Goal: Task Accomplishment & Management: Use online tool/utility

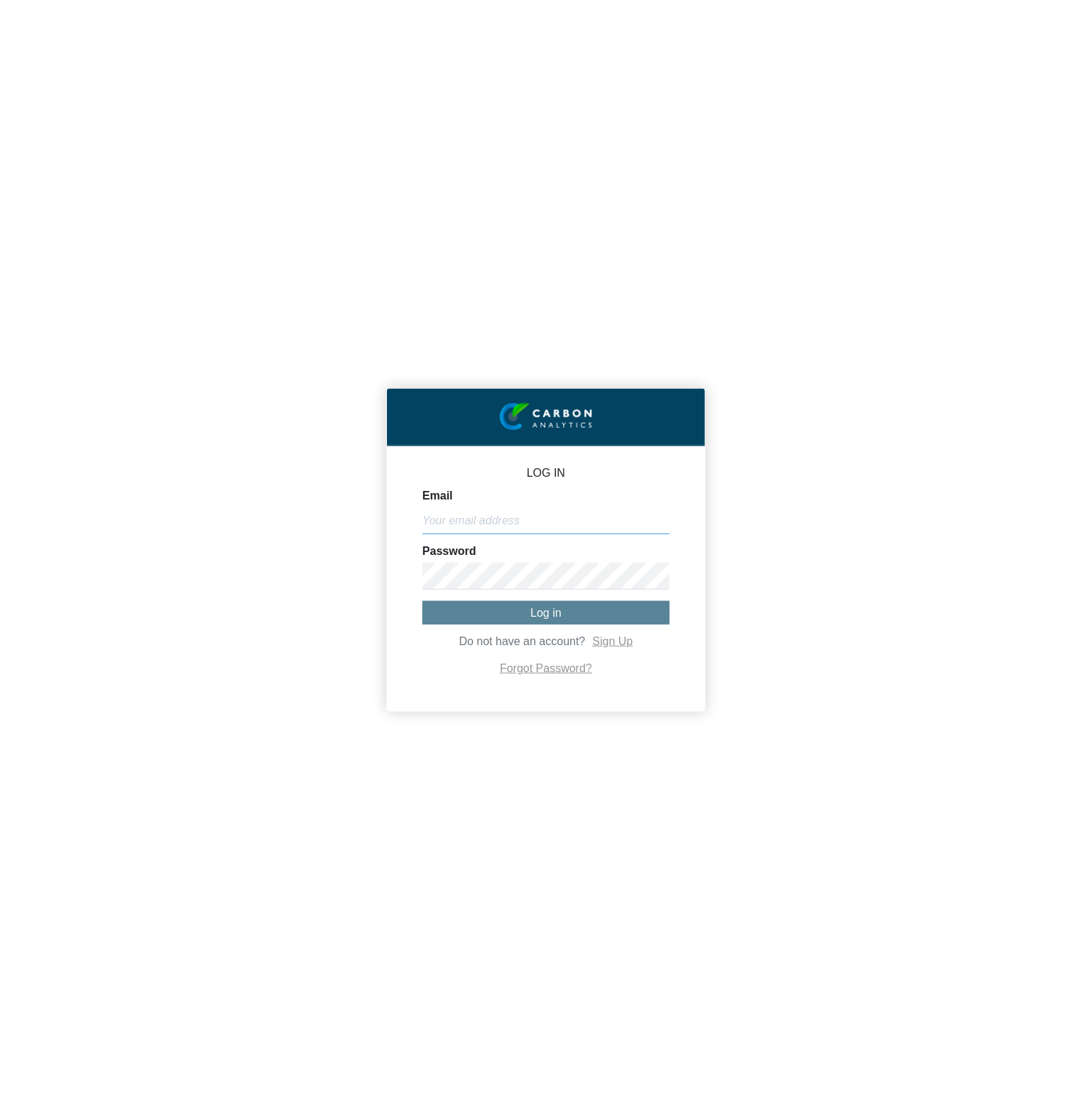
click at [633, 522] on input "Email" at bounding box center [546, 520] width 247 height 27
paste input "[PERSON_NAME][EMAIL_ADDRESS][DOMAIN_NAME]"
type input "[PERSON_NAME][EMAIL_ADDRESS][DOMAIN_NAME]"
click at [527, 618] on button "Log in" at bounding box center [546, 612] width 247 height 24
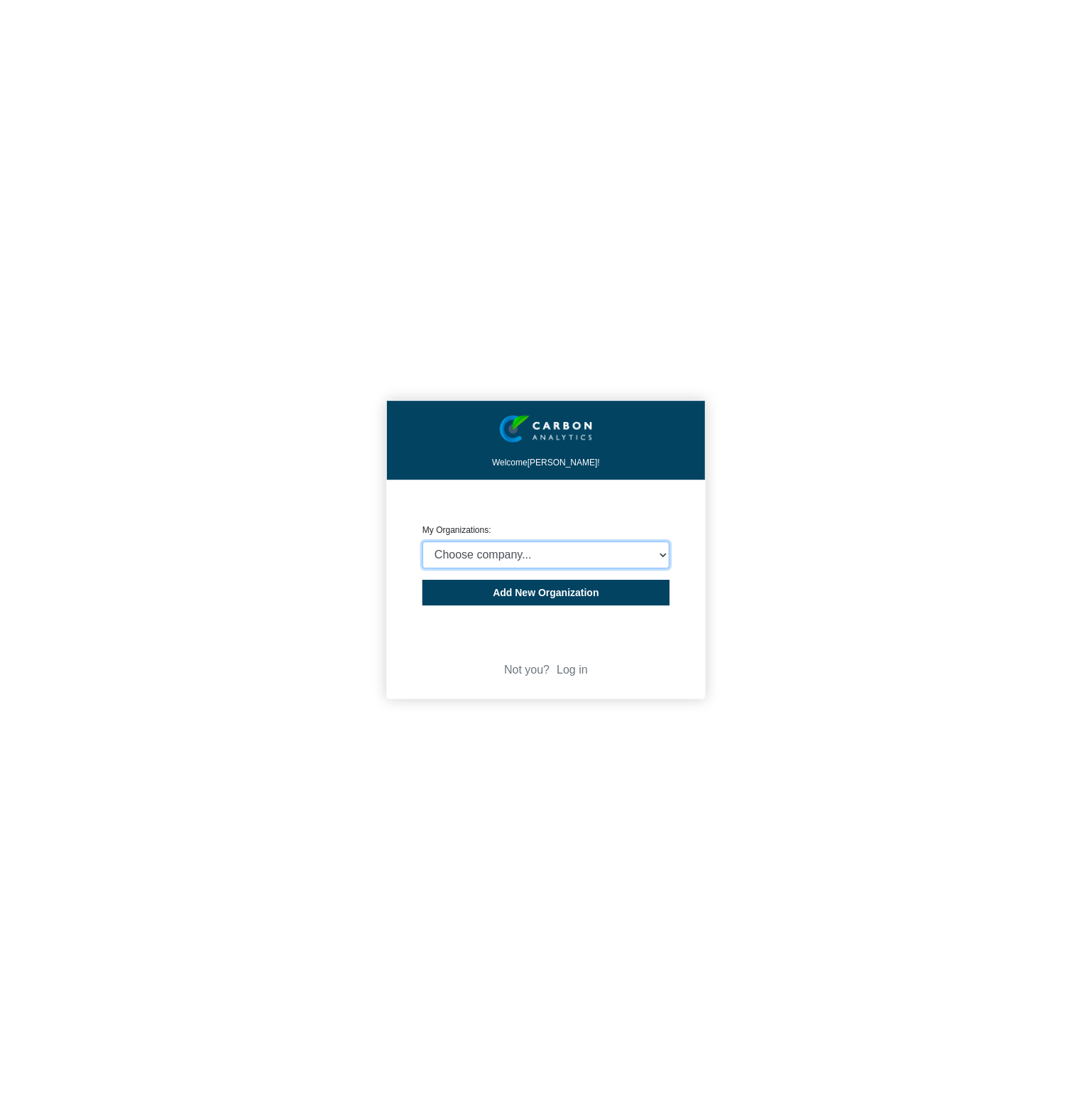
select select "4403414"
click at [423, 542] on select "Choose company... CARBON ANALYTICS LIMITED test6 Nekton Capital Limited Pacha S…" at bounding box center [546, 555] width 247 height 27
click at [869, 565] on div "Welcome Michael Thornton! CREATE ORGANIZATION My Organizations: Choose company.…" at bounding box center [546, 553] width 1092 height 1107
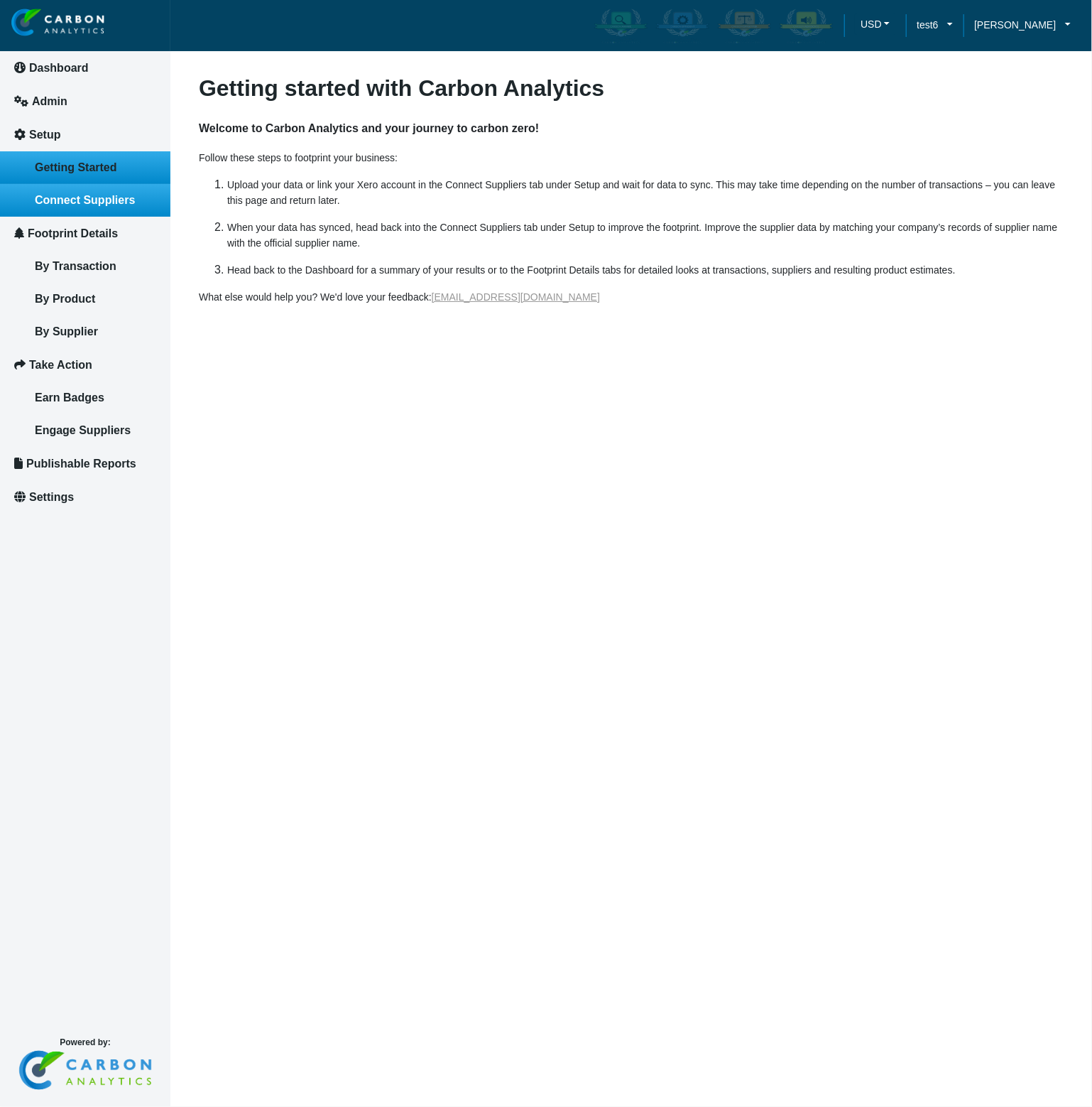
click at [84, 194] on span "Connect Suppliers" at bounding box center [84, 200] width 100 height 12
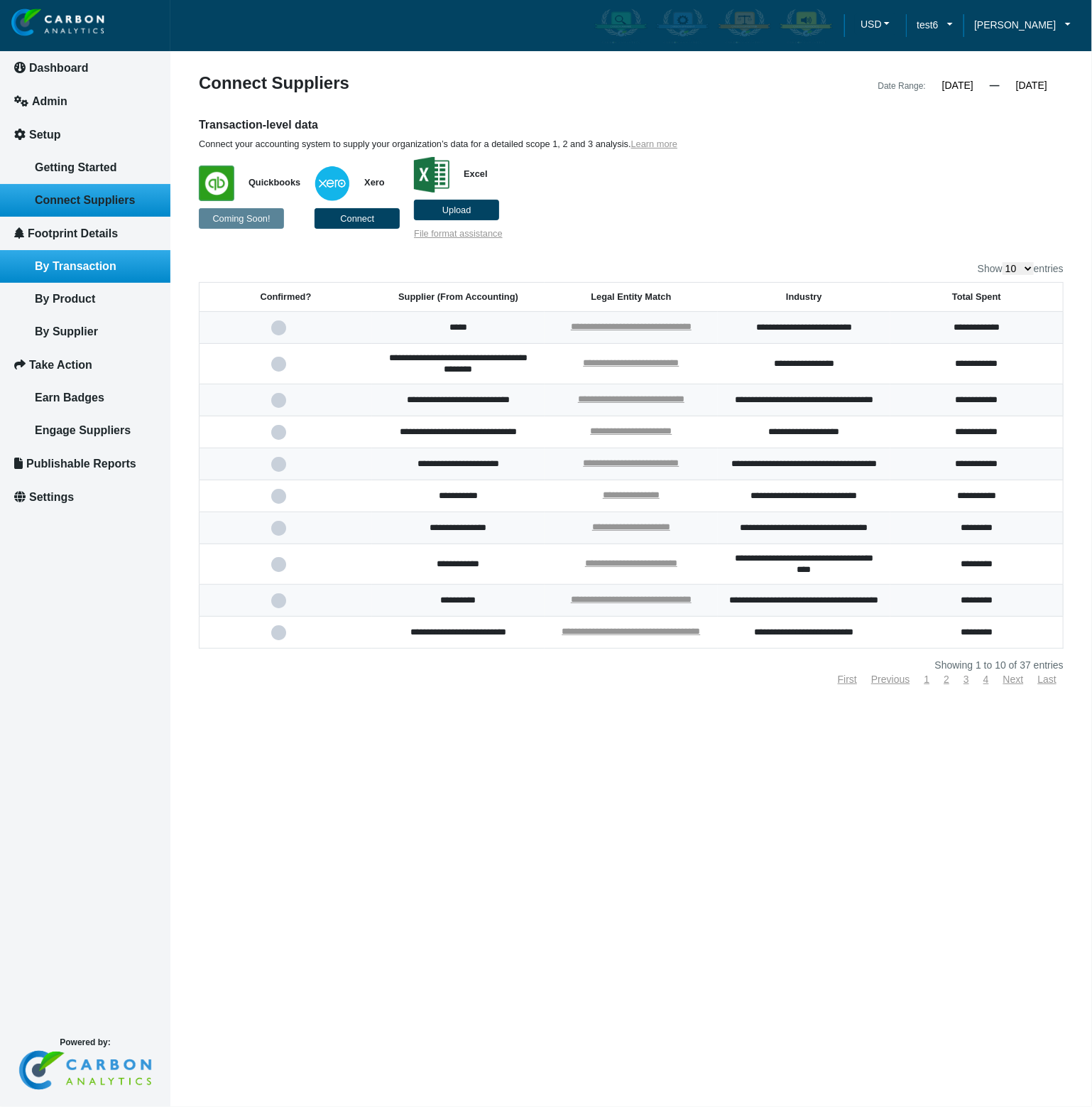
click at [88, 259] on link "By Transaction" at bounding box center [85, 266] width 170 height 33
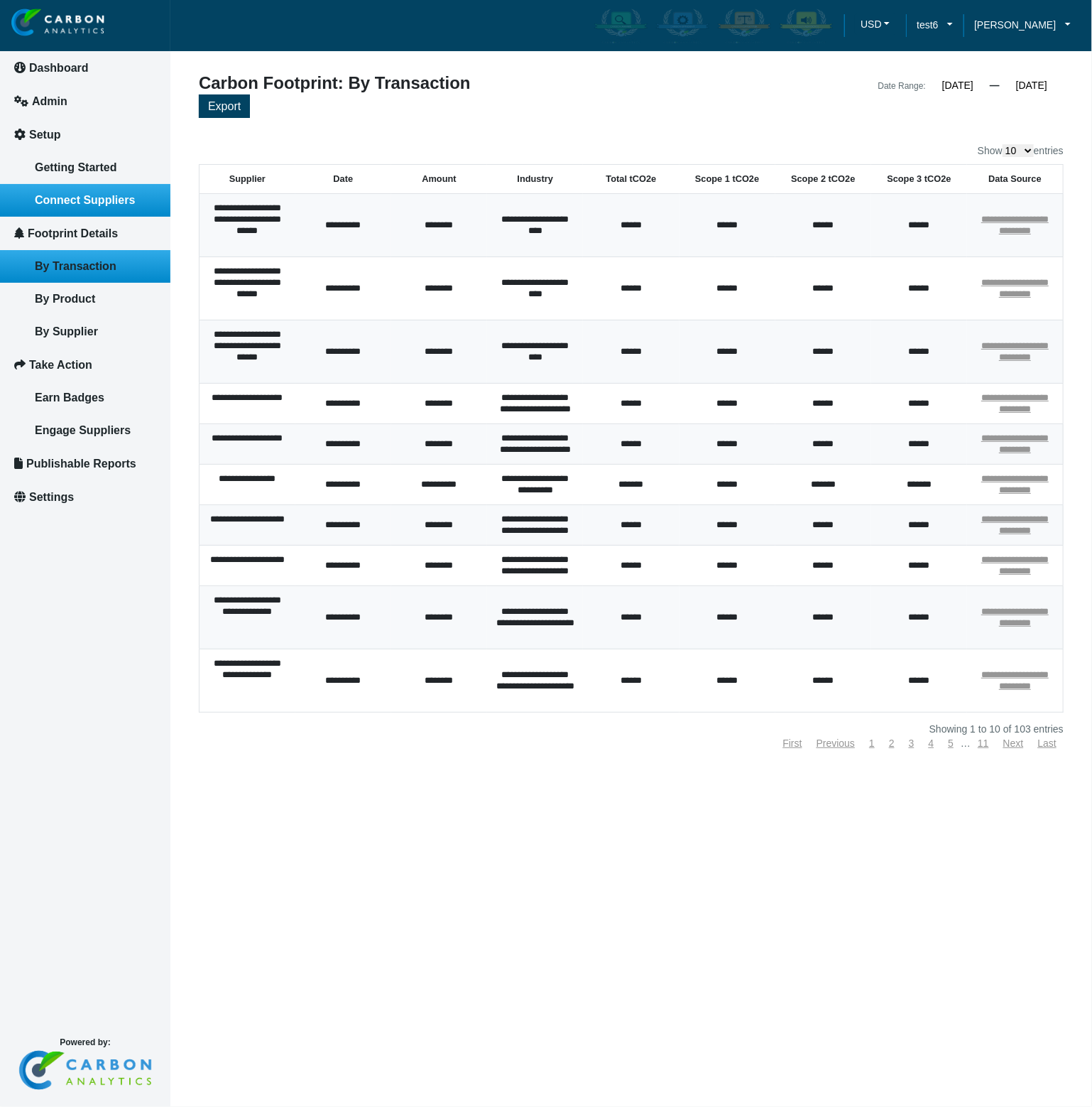
click at [84, 206] on link "Connect Suppliers" at bounding box center [85, 200] width 170 height 33
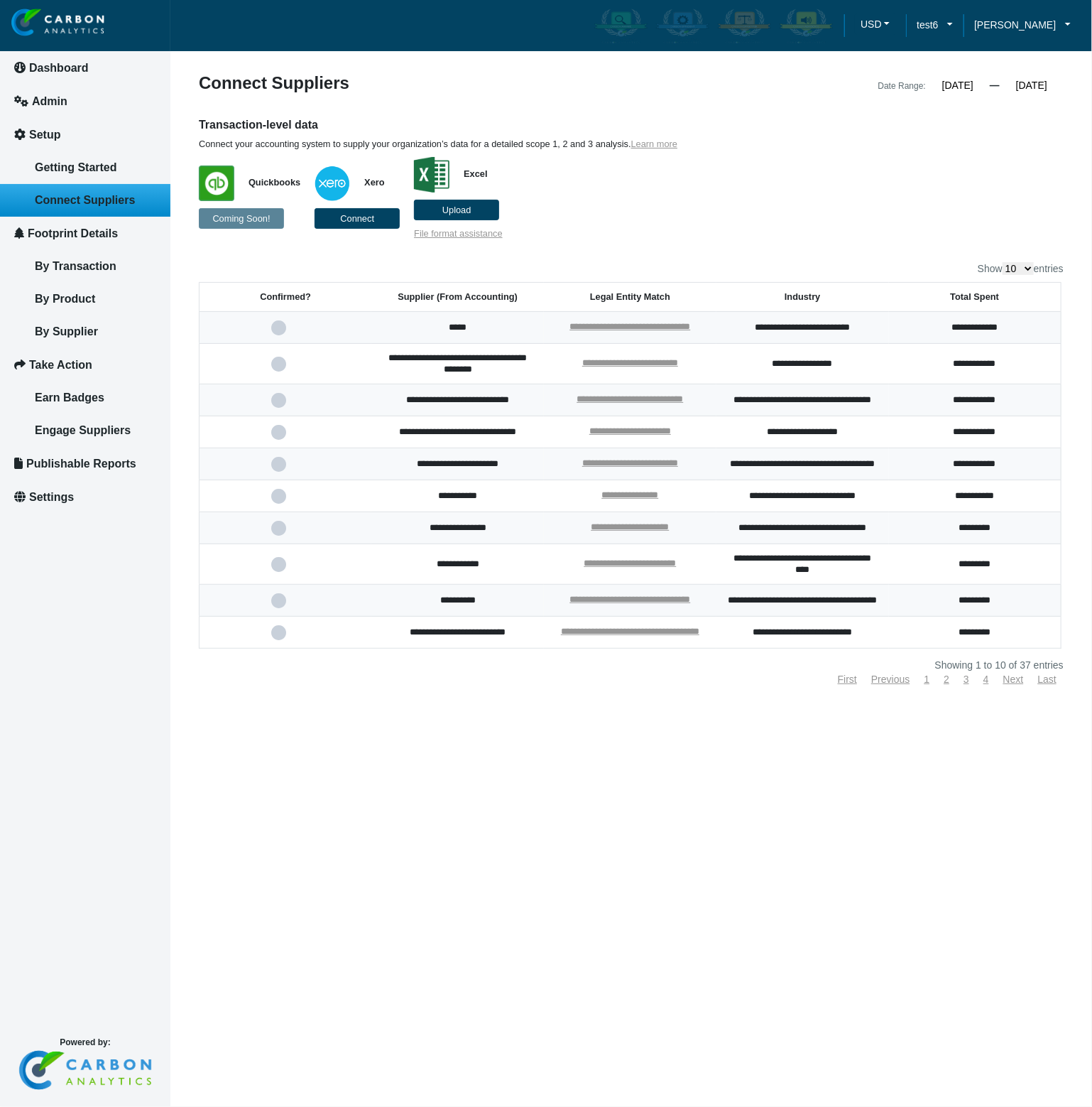
click at [1038, 87] on input "12/31/2025" at bounding box center [1031, 85] width 64 height 13
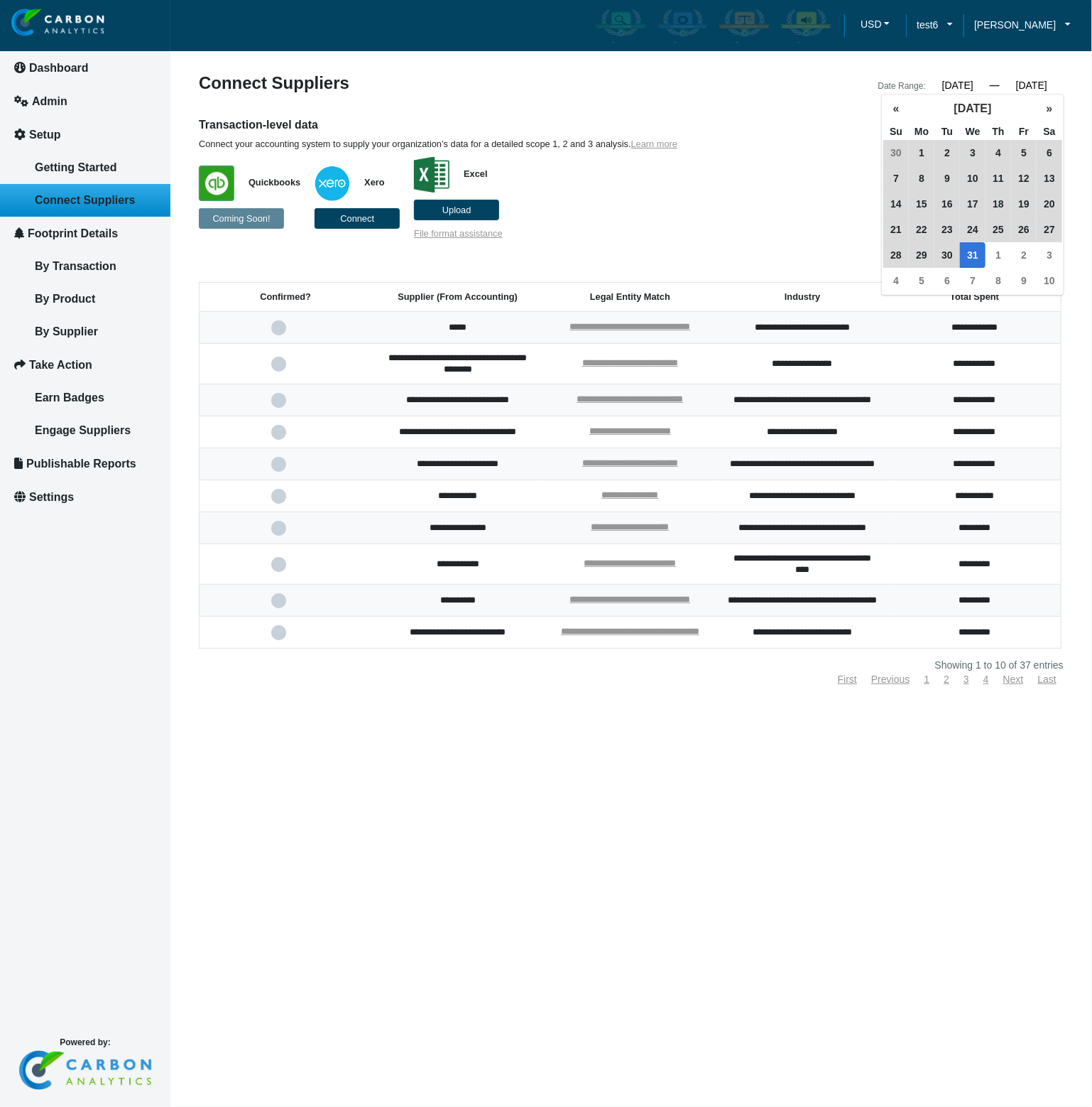
click at [973, 84] on input "09/01/2024" at bounding box center [958, 85] width 64 height 13
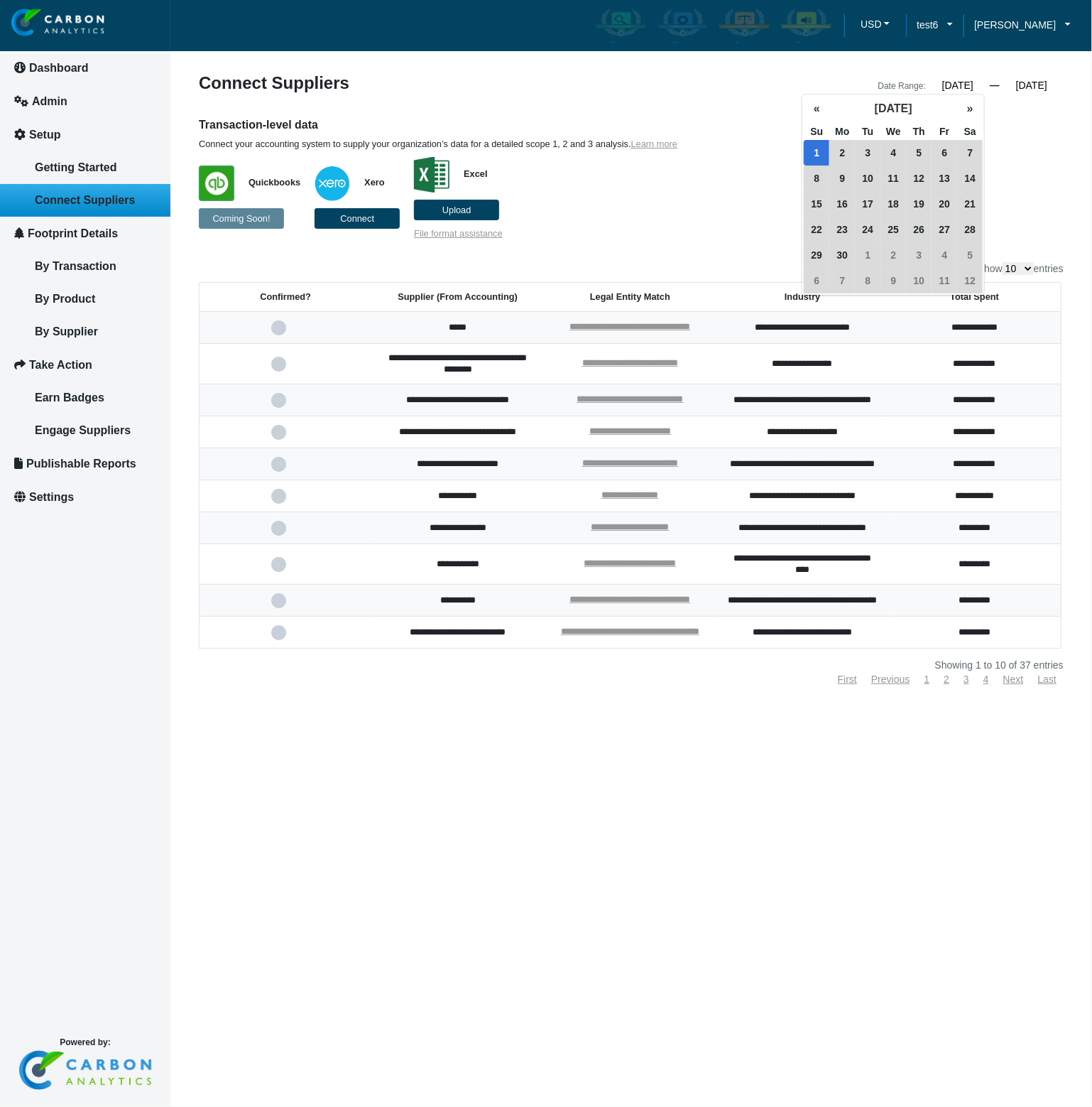
click at [959, 85] on input "09/01/2024" at bounding box center [958, 85] width 64 height 13
drag, startPoint x: 956, startPoint y: 87, endPoint x: 980, endPoint y: 88, distance: 24.0
click at [980, 88] on input "09/01/2024" at bounding box center [958, 85] width 64 height 13
type input "09/01/2017"
click at [1039, 173] on div "Transaction-level data Connect your accounting system to supply your organizati…" at bounding box center [631, 178] width 886 height 122
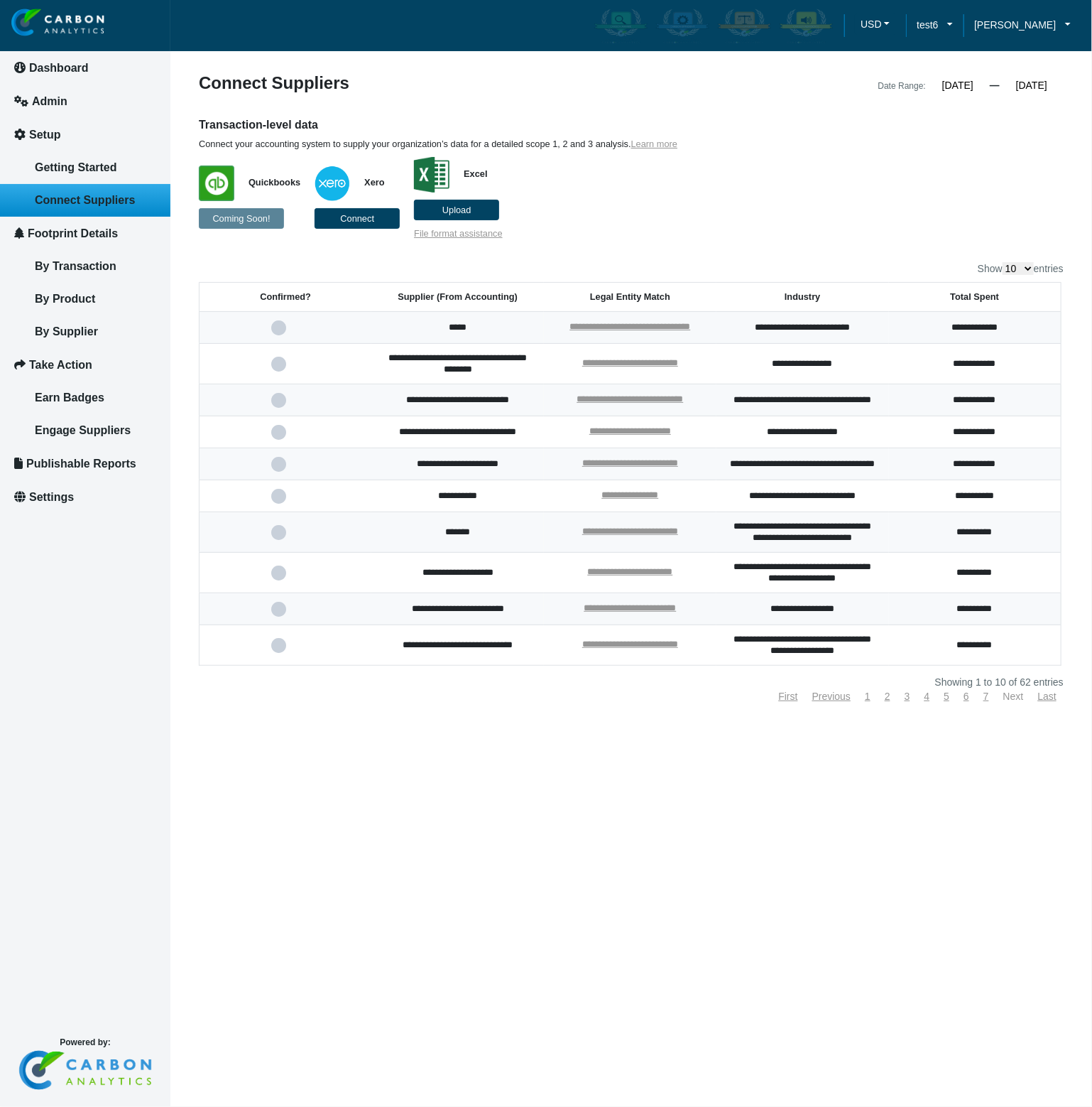
click at [1017, 702] on link "Next" at bounding box center [1013, 696] width 21 height 12
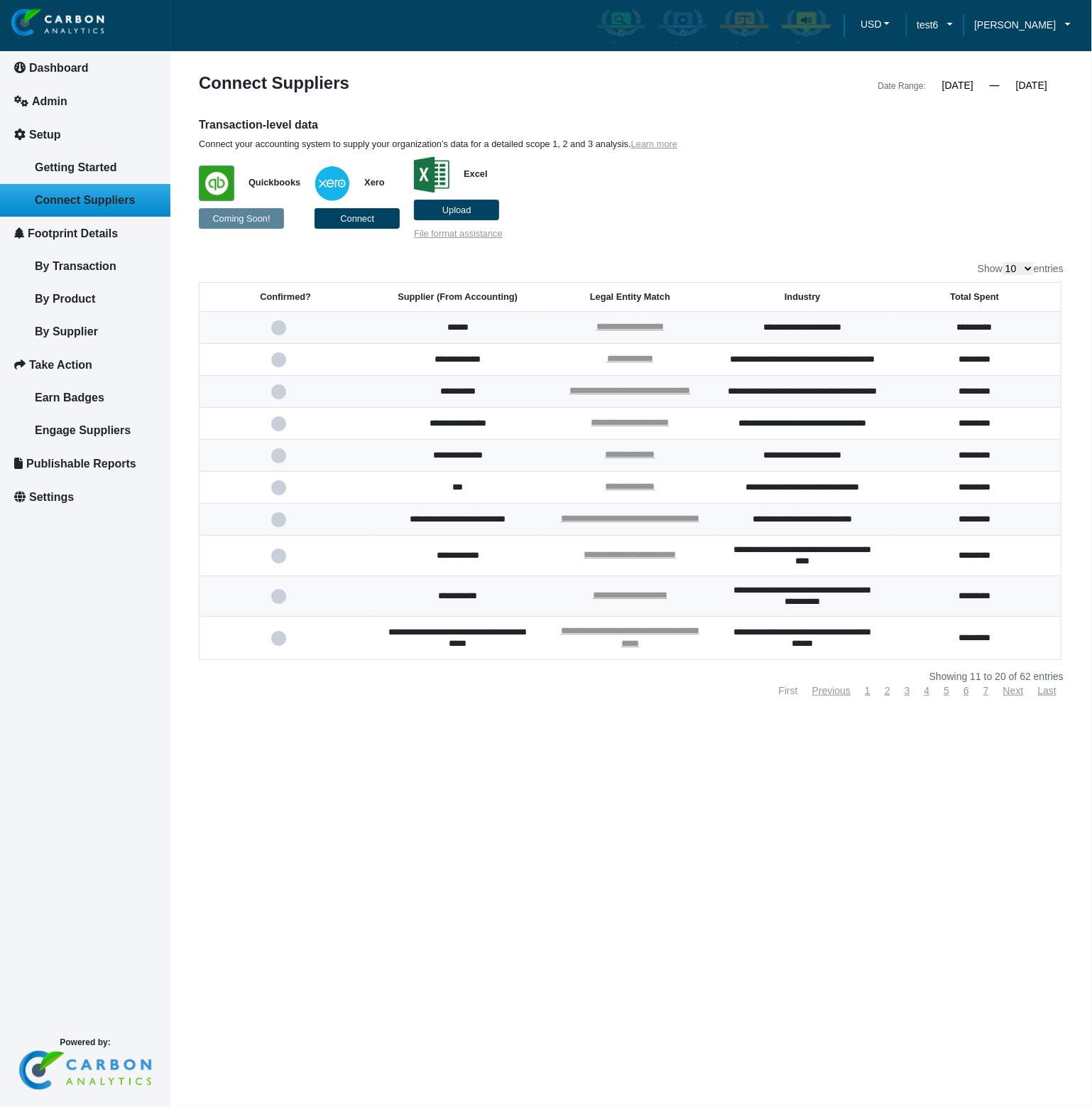
click at [788, 696] on link "First" at bounding box center [788, 690] width 19 height 12
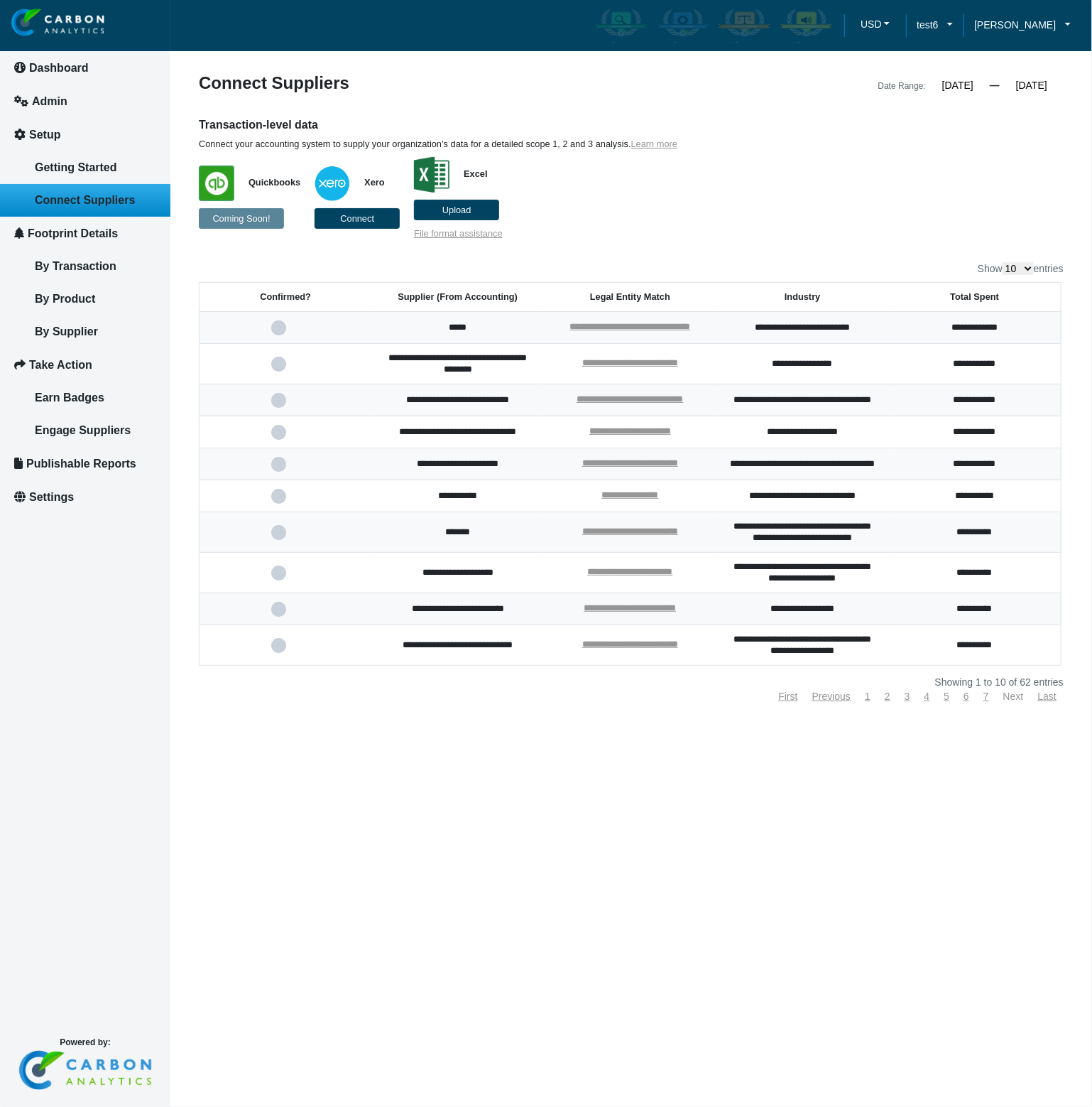
click at [1017, 702] on link "Next" at bounding box center [1013, 696] width 21 height 12
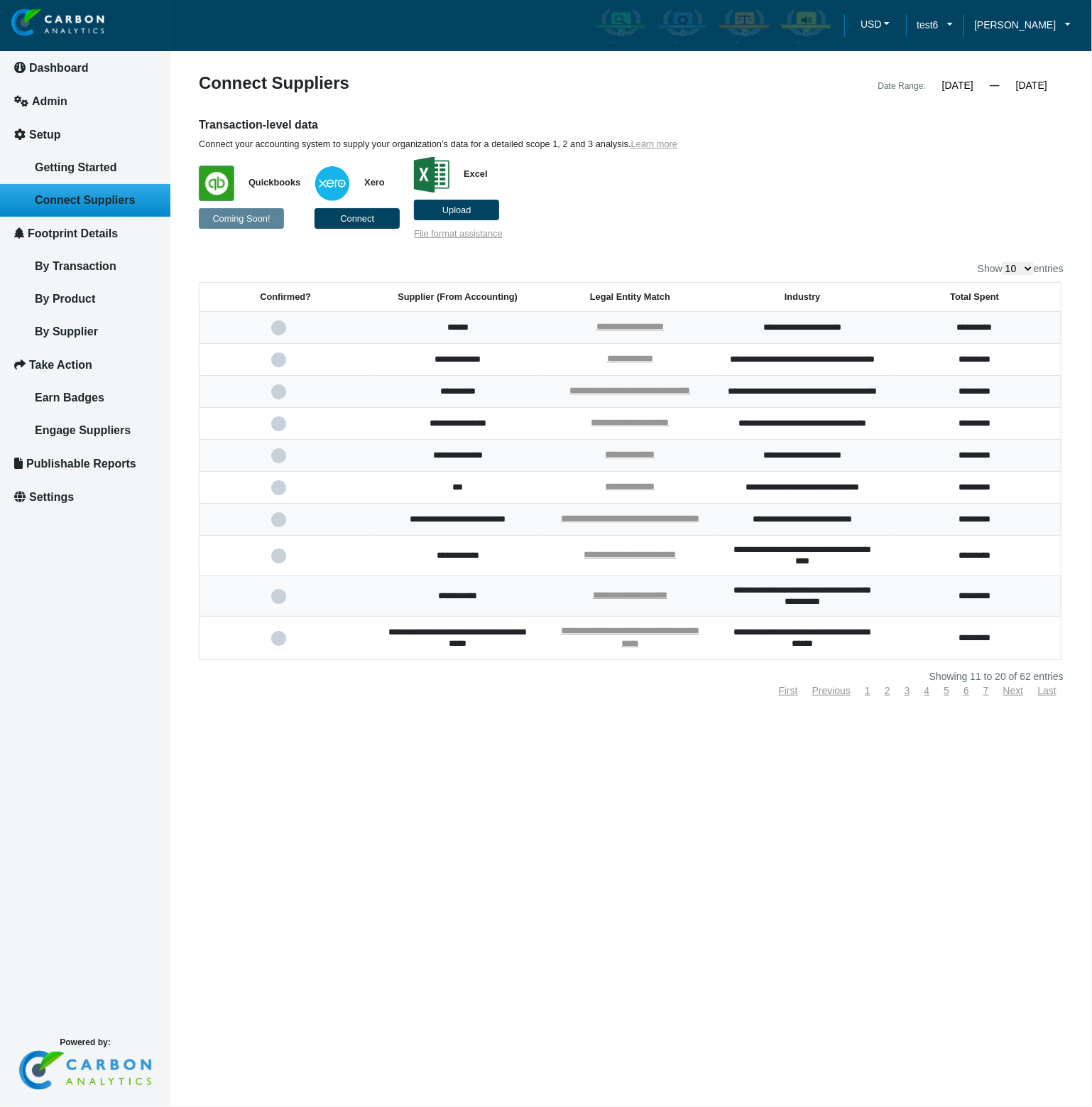
click at [804, 211] on p "Quickbooks Coming Soon! Xero Connect Excel Upload File format assistance" at bounding box center [520, 194] width 643 height 90
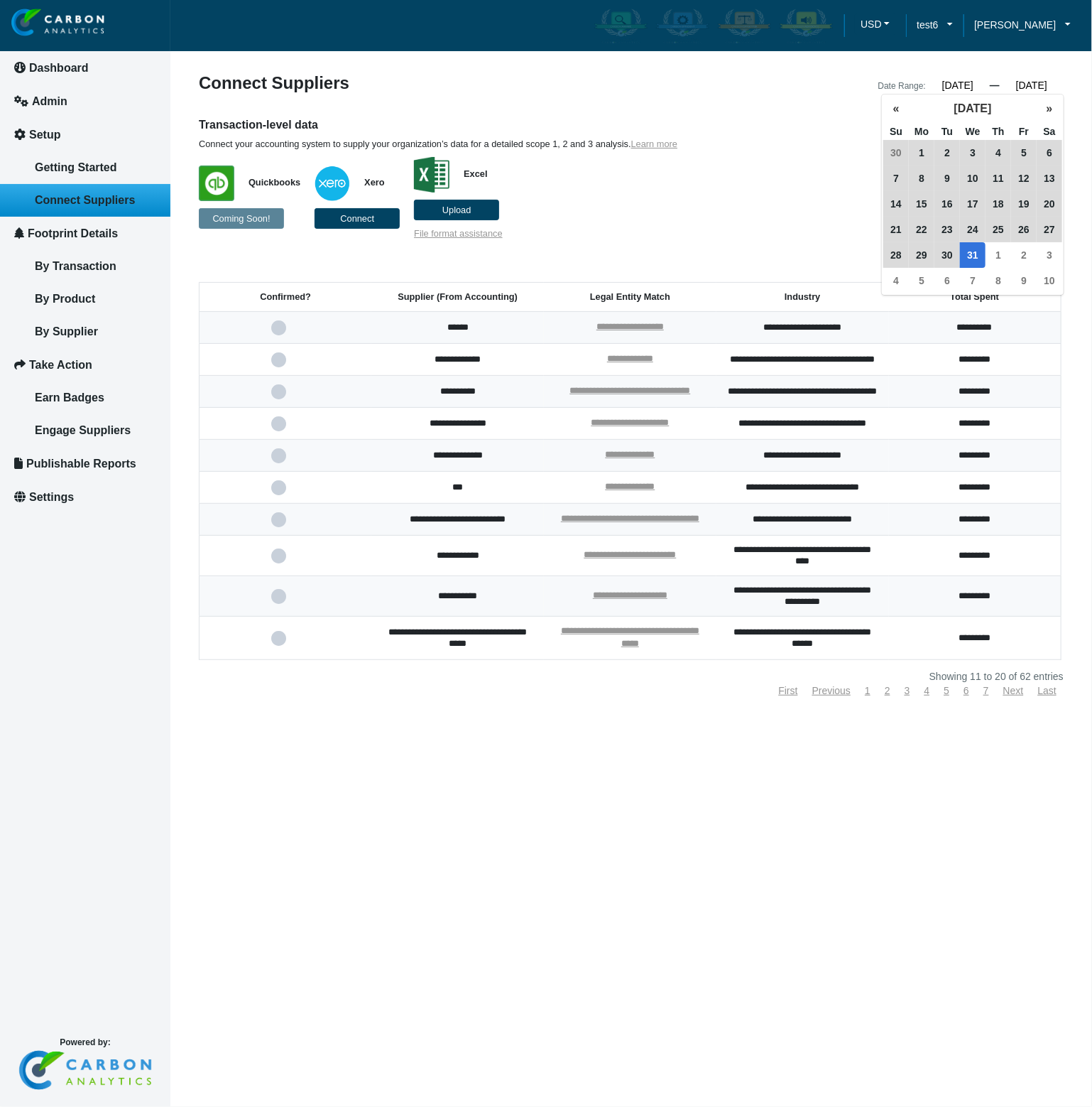
click at [1018, 84] on input "12/31/2025" at bounding box center [1031, 85] width 64 height 13
drag, startPoint x: 1048, startPoint y: 84, endPoint x: 1057, endPoint y: 84, distance: 9.0
click at [1057, 84] on input "12/31/2025" at bounding box center [1031, 85] width 64 height 13
click at [752, 193] on p "Quickbooks Coming Soon! Xero Connect Excel Upload File format assistance" at bounding box center [520, 194] width 643 height 90
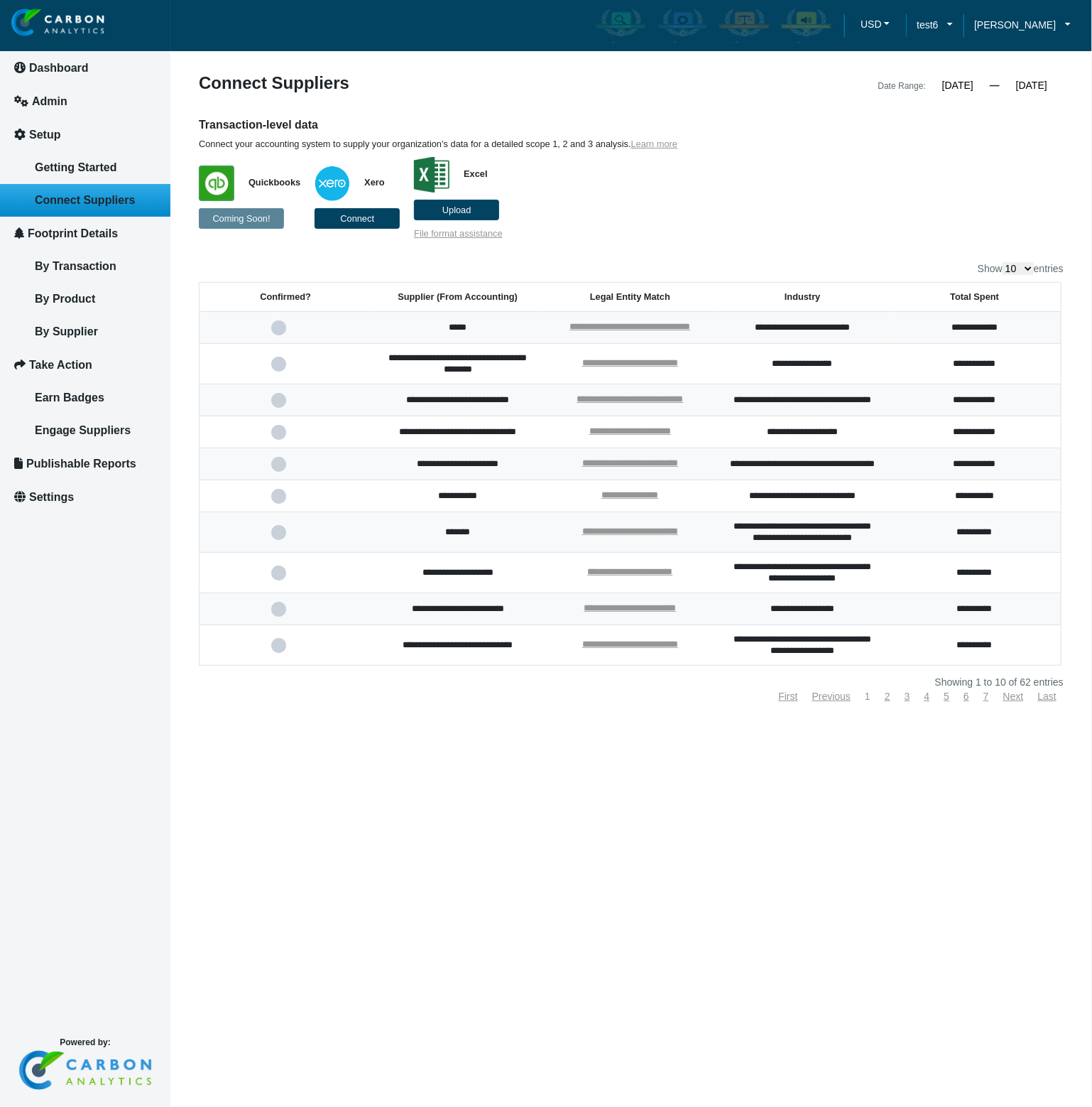
click at [868, 702] on link "1" at bounding box center [867, 696] width 5 height 12
click at [1015, 702] on link "Next" at bounding box center [1013, 696] width 21 height 12
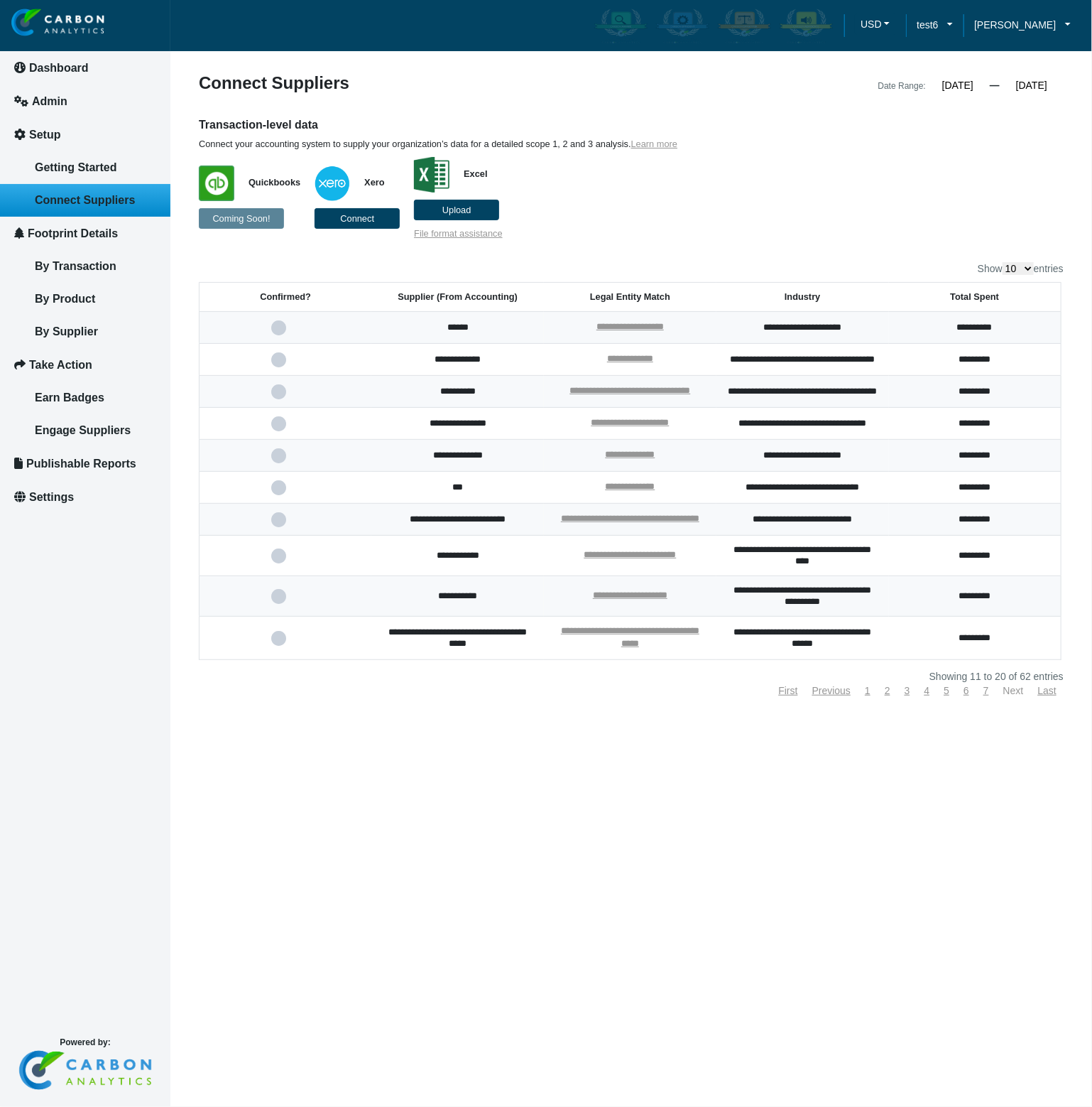
click at [1018, 696] on link "Next" at bounding box center [1013, 690] width 21 height 12
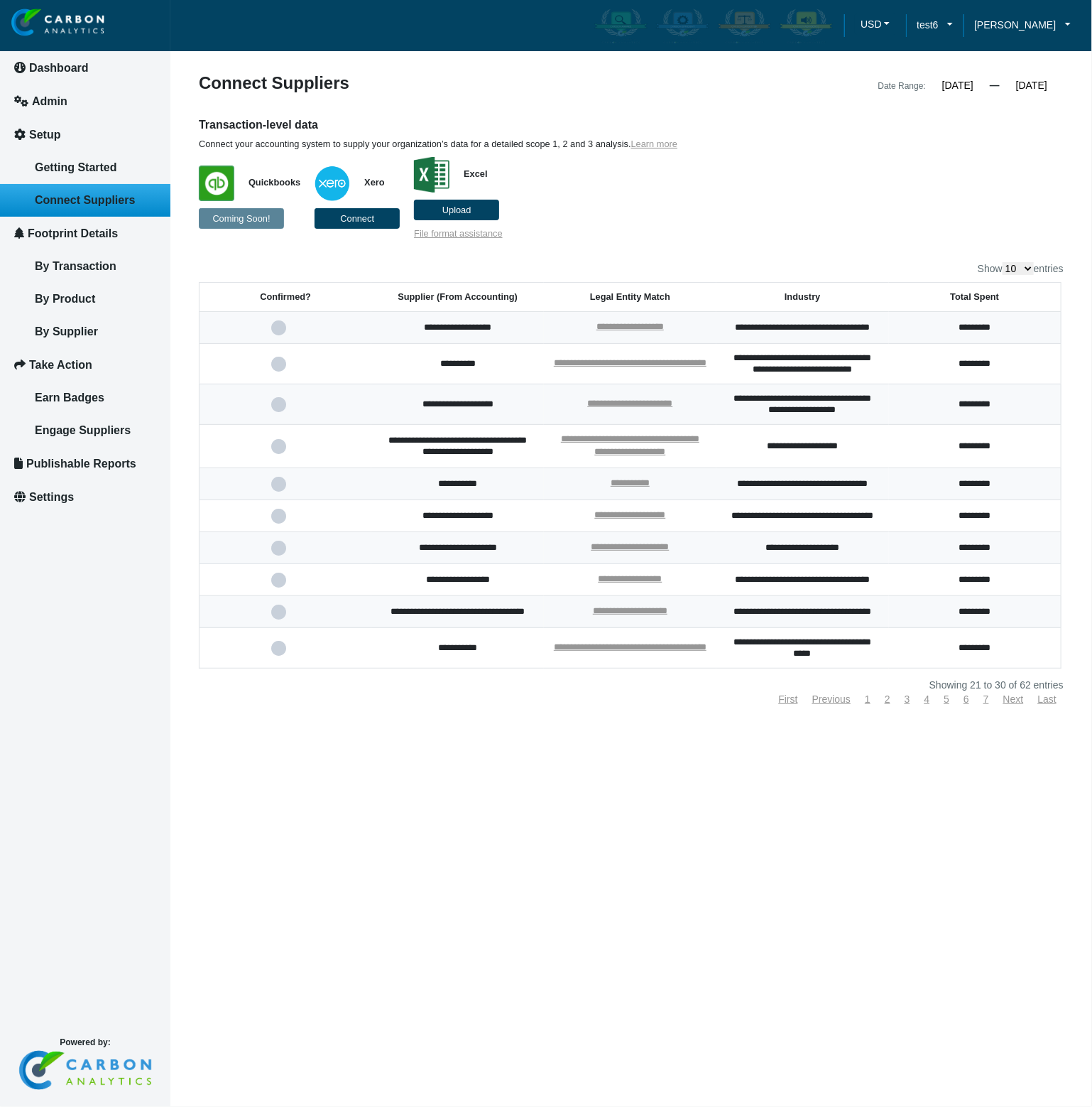
click at [1052, 84] on input "12/31/2028" at bounding box center [1031, 85] width 64 height 13
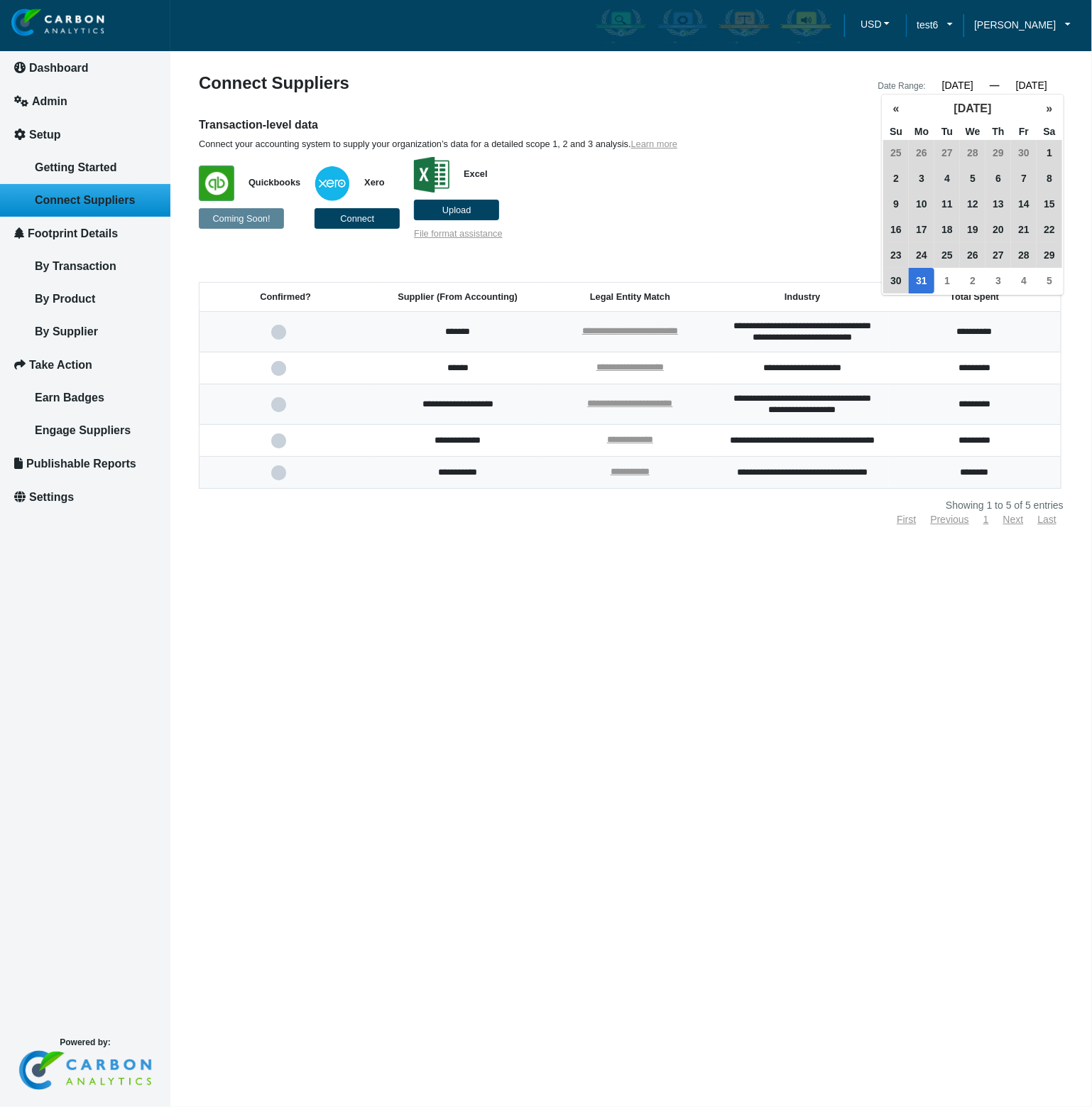
click at [807, 177] on p "Quickbooks Coming Soon! Xero Connect Excel Upload File format assistance" at bounding box center [520, 194] width 643 height 90
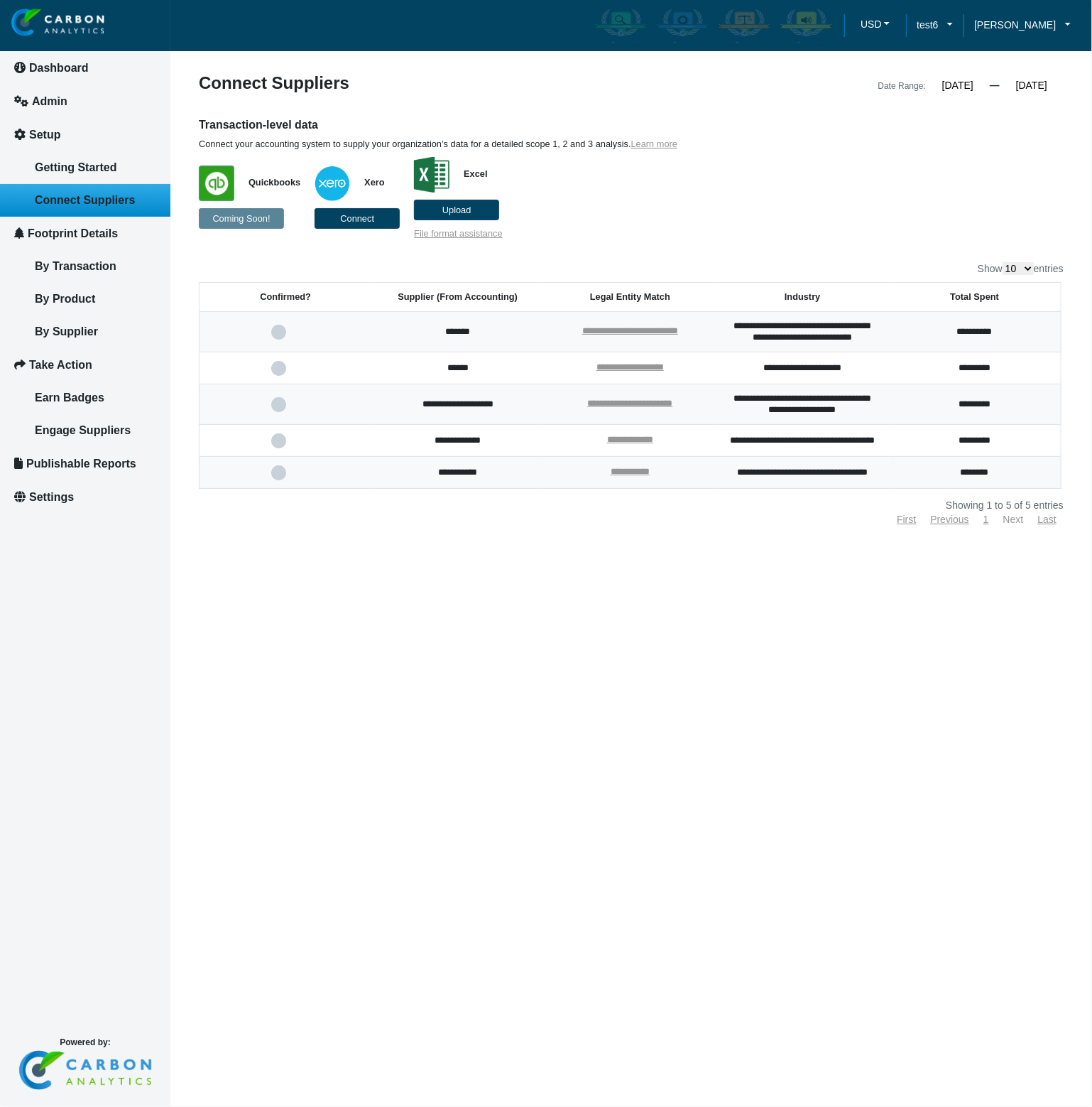
click at [1018, 525] on link "Next" at bounding box center [1013, 519] width 21 height 12
click at [919, 217] on div "Transaction-level data Connect your accounting system to supply your organizati…" at bounding box center [631, 178] width 886 height 122
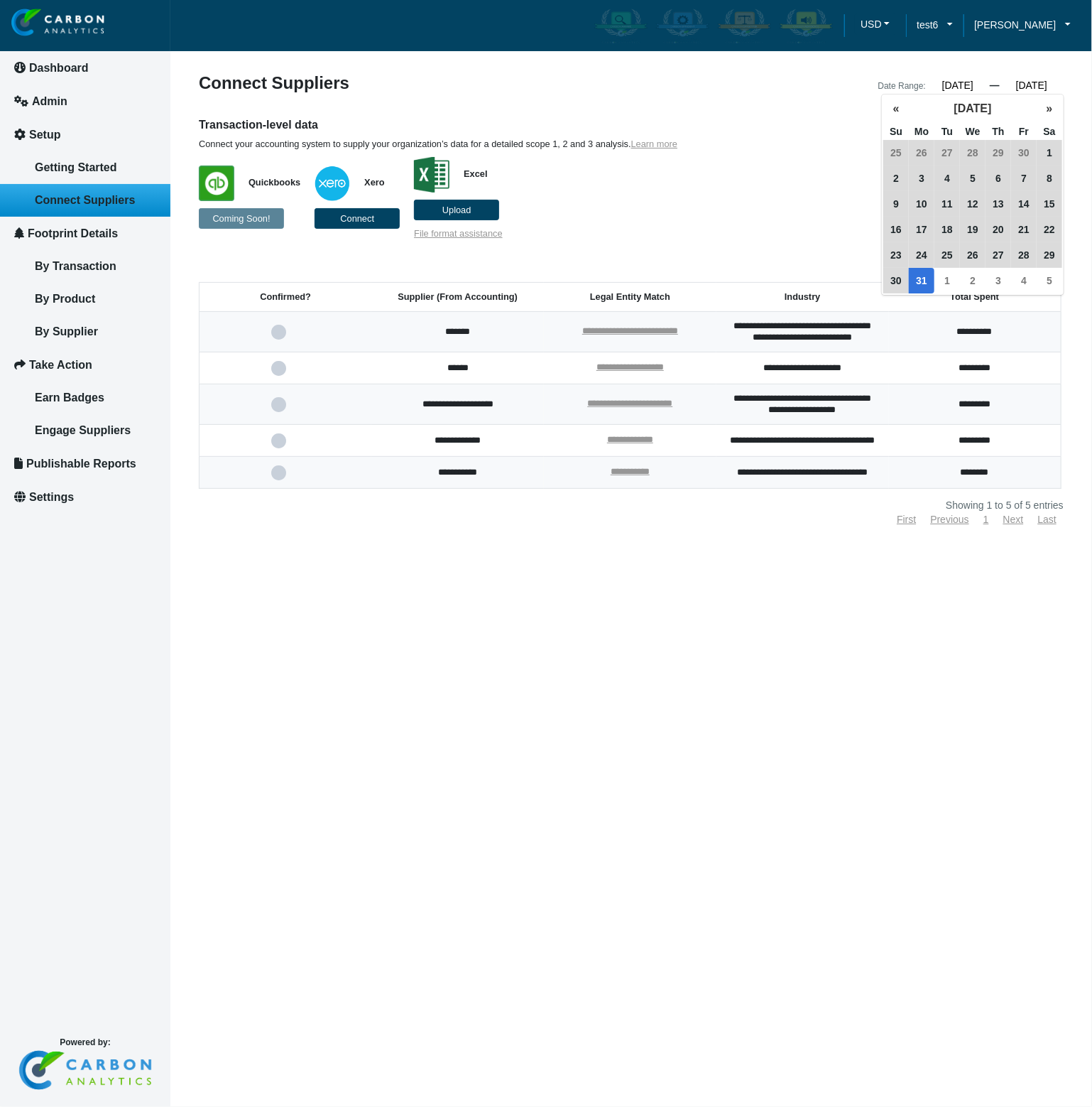
click at [1045, 87] on input "12/31/2018" at bounding box center [1031, 85] width 64 height 13
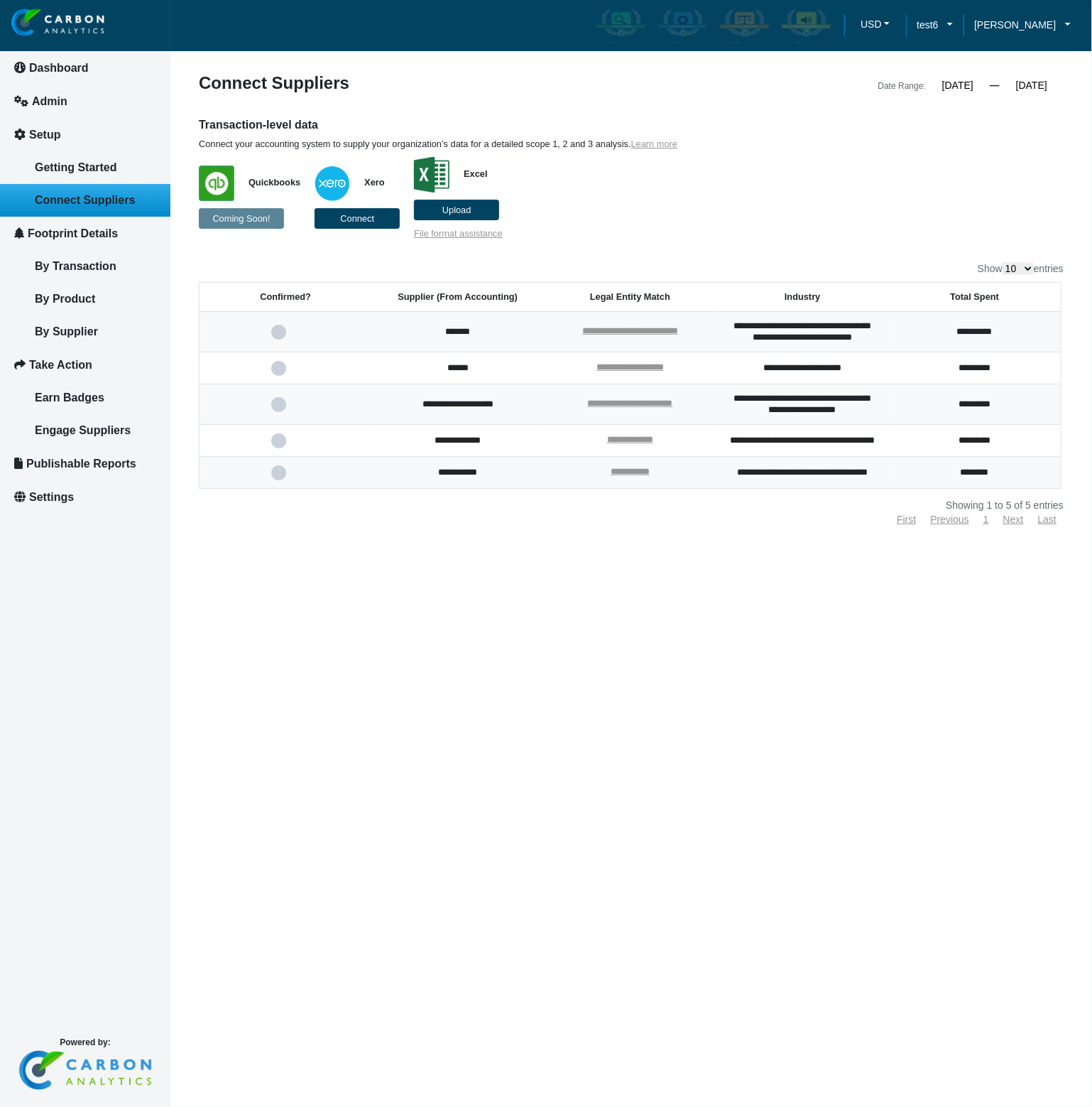
click at [677, 249] on div "**********" at bounding box center [631, 299] width 865 height 450
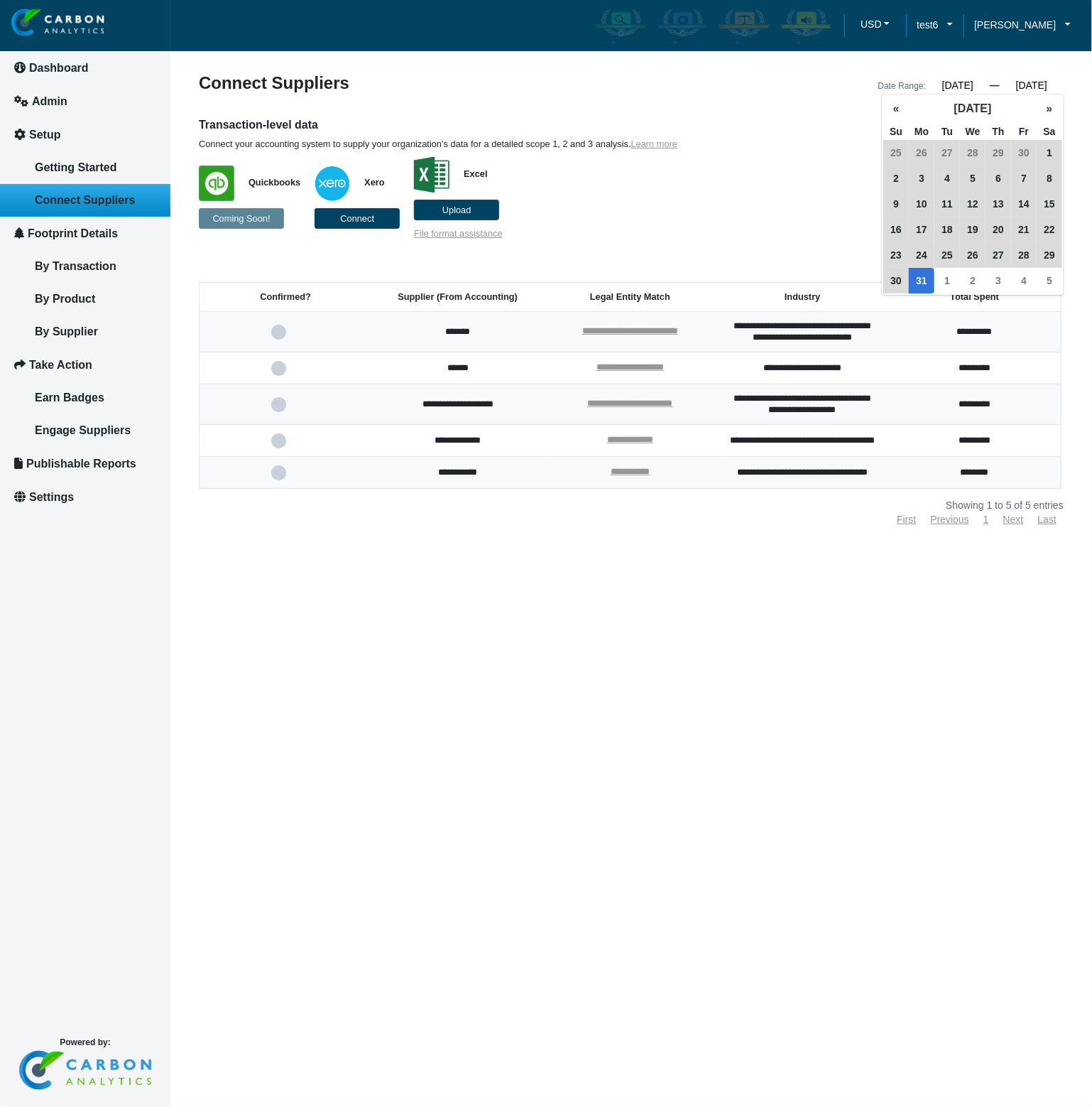
click at [1048, 80] on input "12/31/2018" at bounding box center [1031, 85] width 64 height 13
drag, startPoint x: 1048, startPoint y: 83, endPoint x: 1061, endPoint y: 84, distance: 13.0
click at [1061, 84] on input "12/31/2018" at bounding box center [1031, 85] width 64 height 13
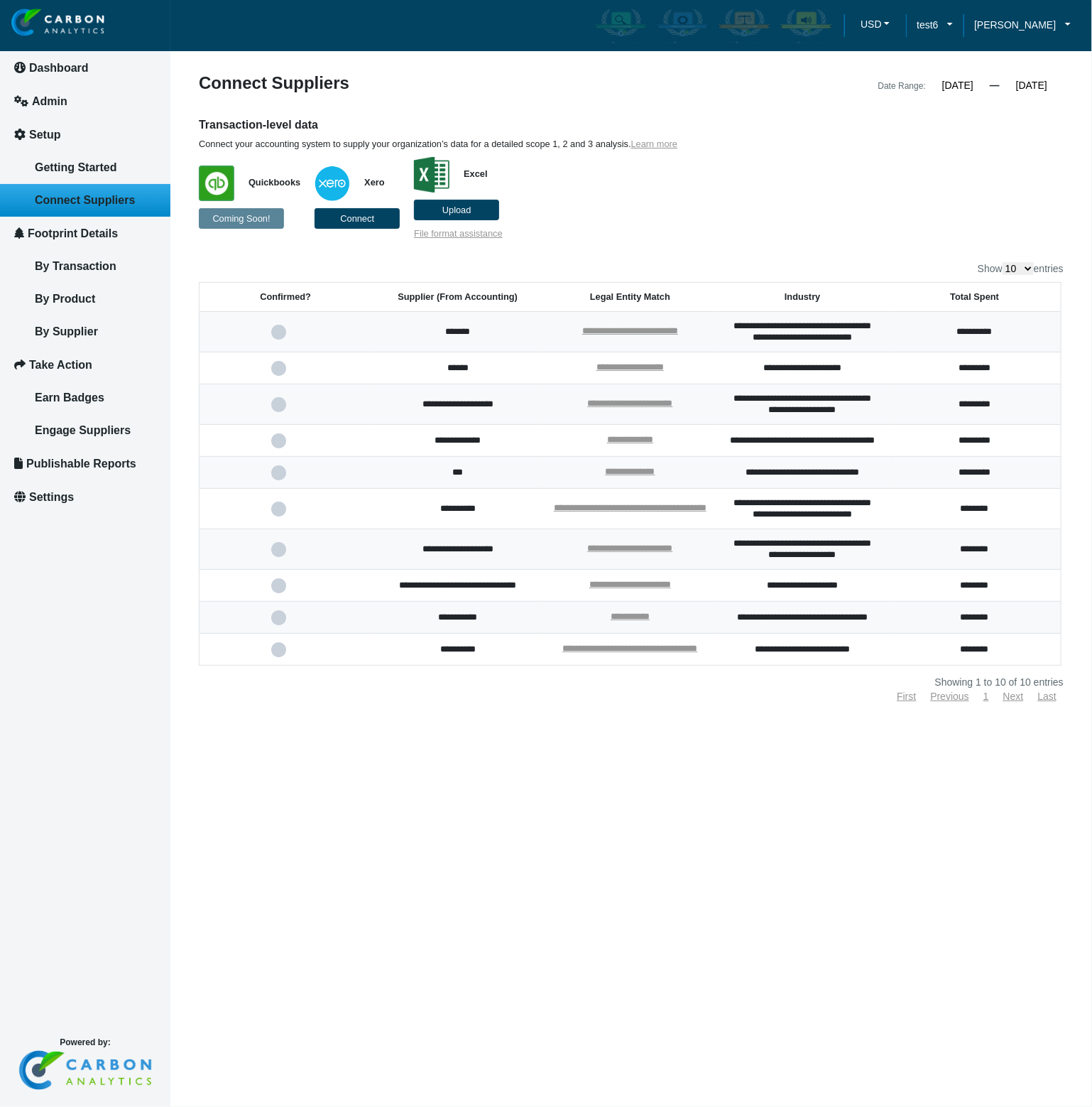
click at [732, 218] on p "Quickbooks Coming Soon! Xero Connect Excel Upload File format assistance" at bounding box center [520, 194] width 643 height 90
click at [1046, 81] on input "12/31/2020" at bounding box center [1031, 85] width 64 height 13
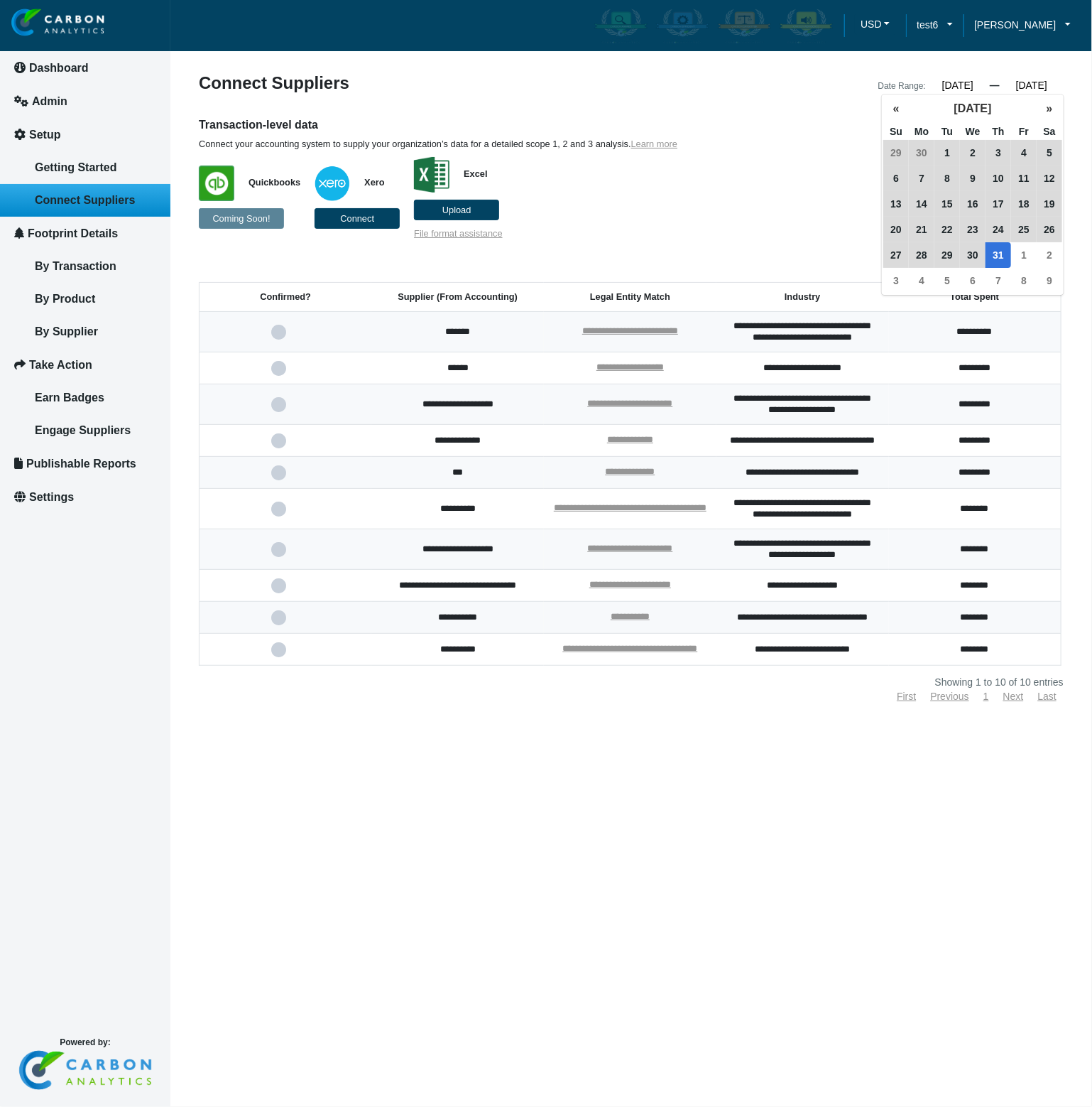
click at [1050, 87] on input "12/31/2020" at bounding box center [1031, 85] width 64 height 13
drag, startPoint x: 1050, startPoint y: 84, endPoint x: 1061, endPoint y: 91, distance: 13.0
click at [1061, 91] on input "12/31/2020" at bounding box center [1031, 85] width 64 height 13
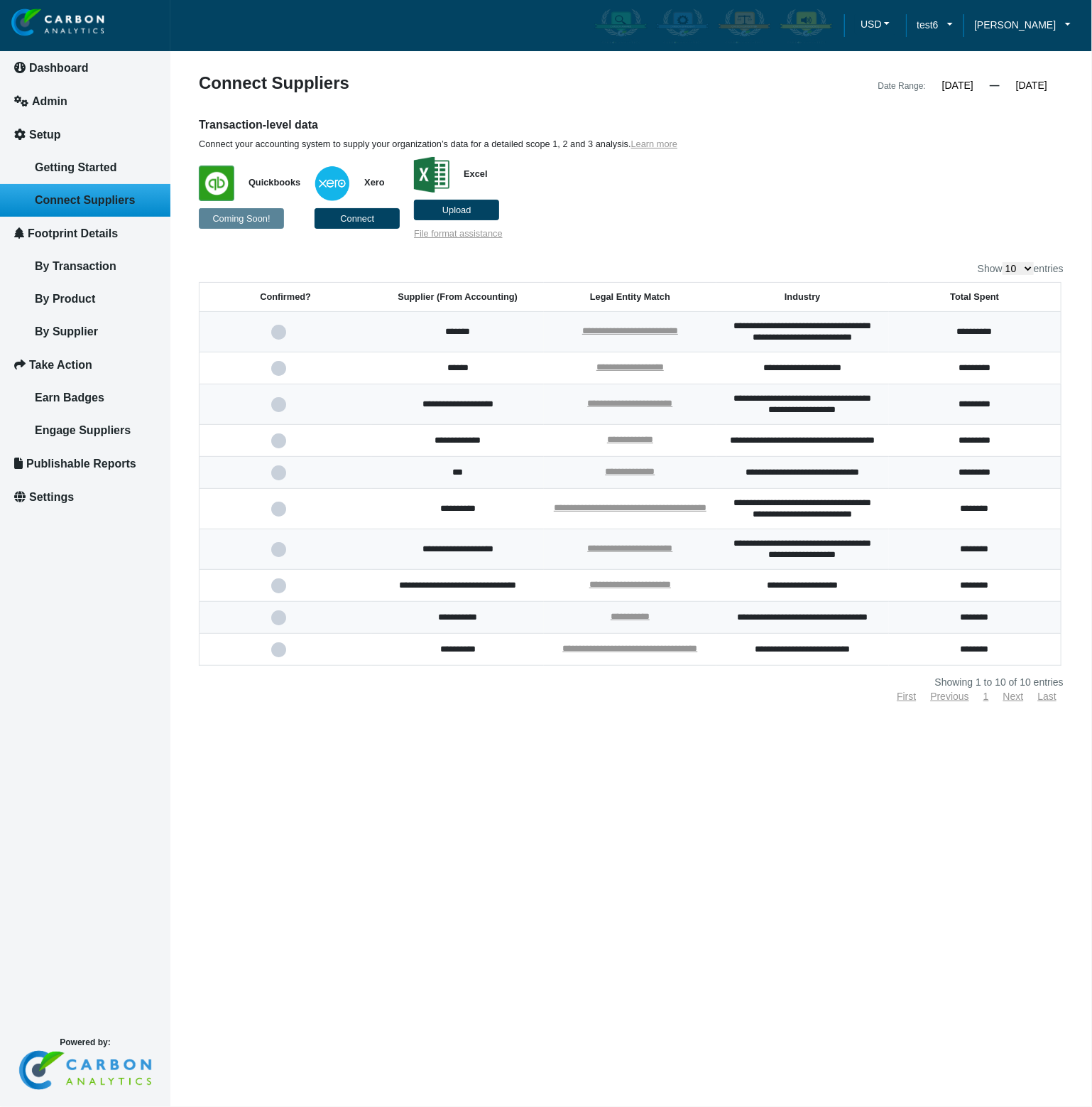
click at [789, 170] on p "Quickbooks Coming Soon! Xero Connect Excel Upload File format assistance" at bounding box center [520, 194] width 643 height 90
click at [874, 200] on div "Transaction-level data Connect your accounting system to supply your organizati…" at bounding box center [631, 178] width 886 height 122
click at [1049, 87] on input "12/31/2021" at bounding box center [1031, 85] width 64 height 13
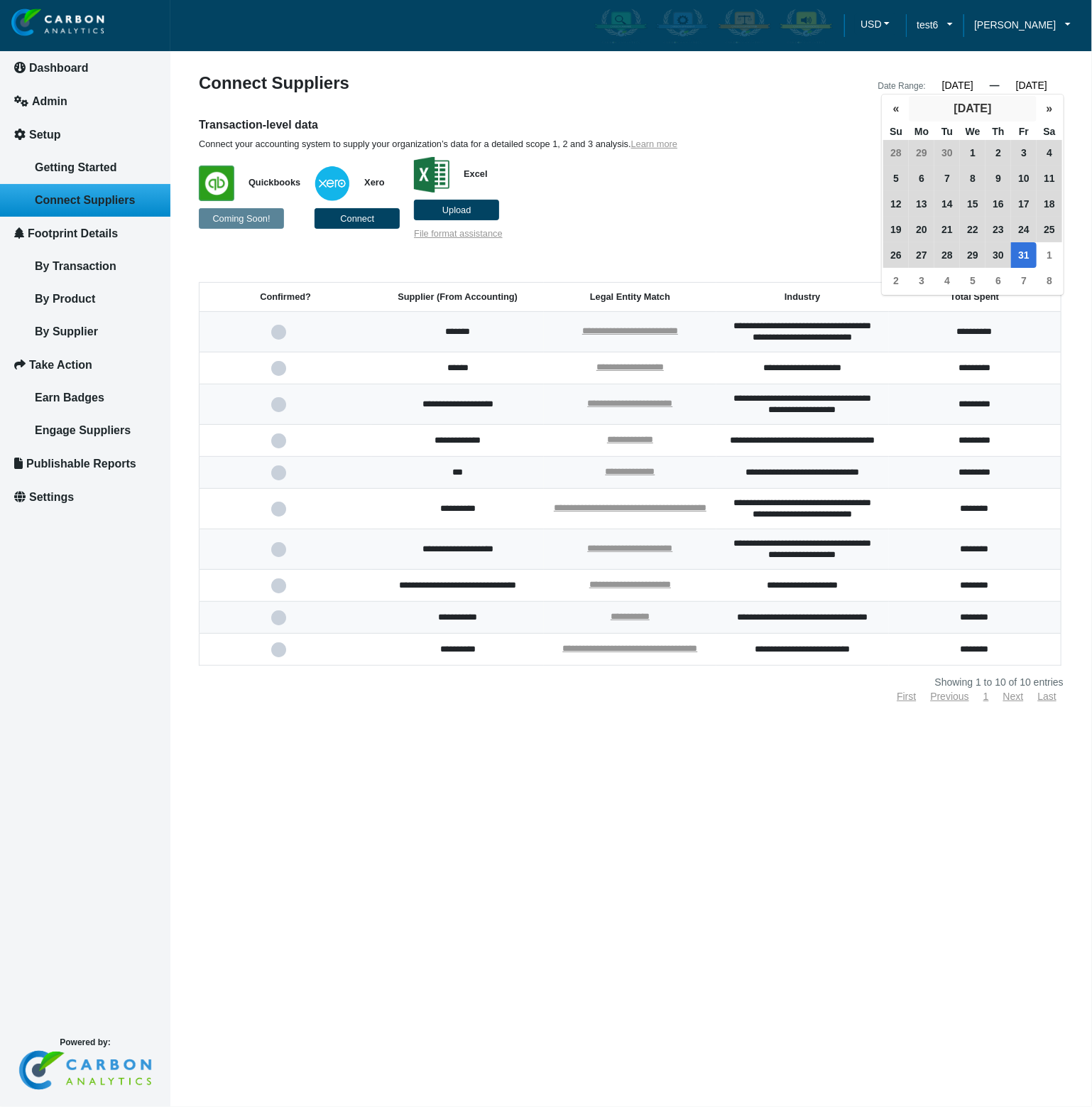
drag, startPoint x: 1002, startPoint y: 107, endPoint x: 1015, endPoint y: 110, distance: 13.3
click at [1015, 110] on button "December 2021" at bounding box center [972, 108] width 128 height 25
click at [1041, 86] on input "12/31/2021" at bounding box center [1031, 85] width 64 height 13
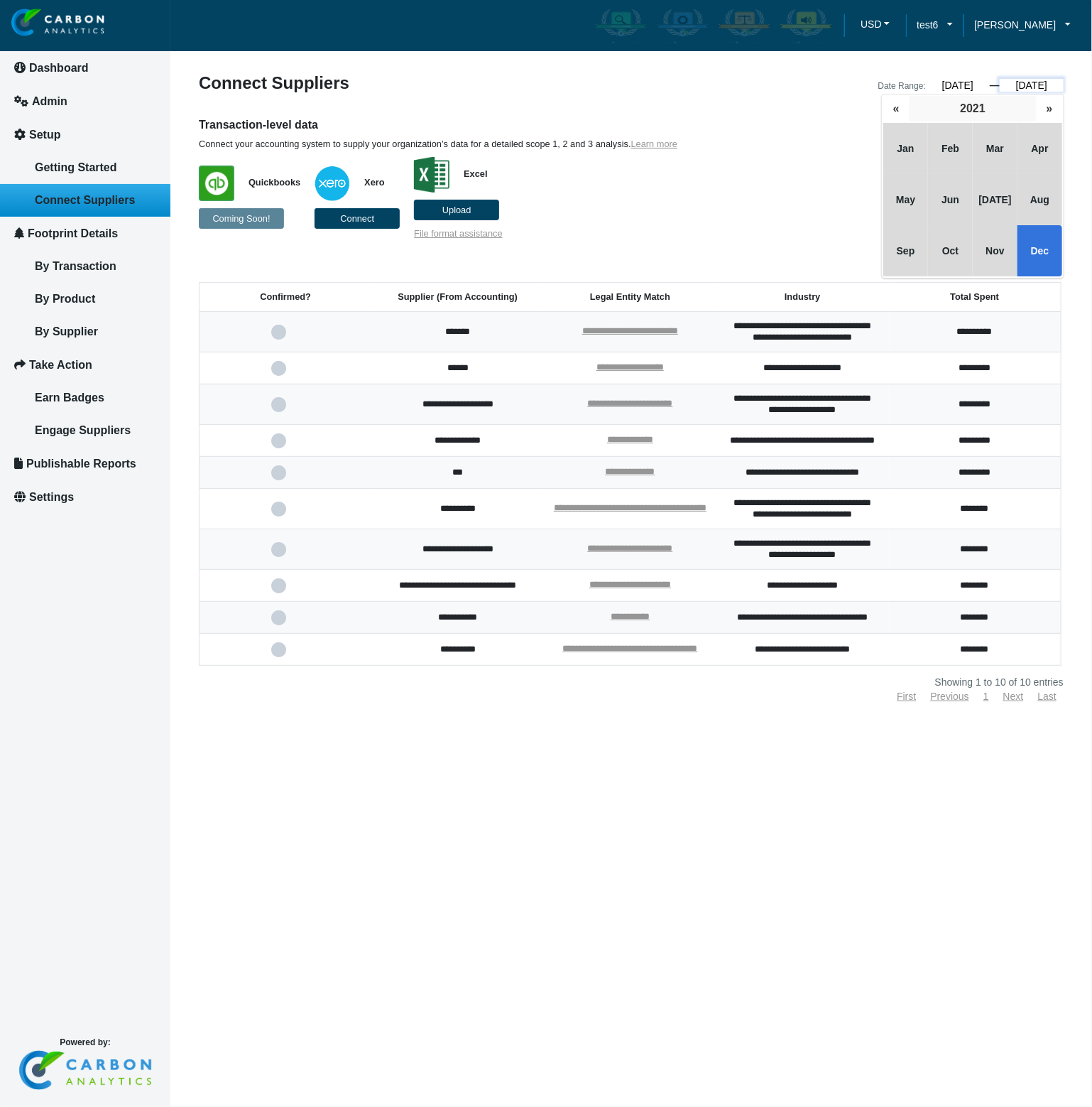
click at [1008, 107] on button "2021" at bounding box center [972, 108] width 128 height 25
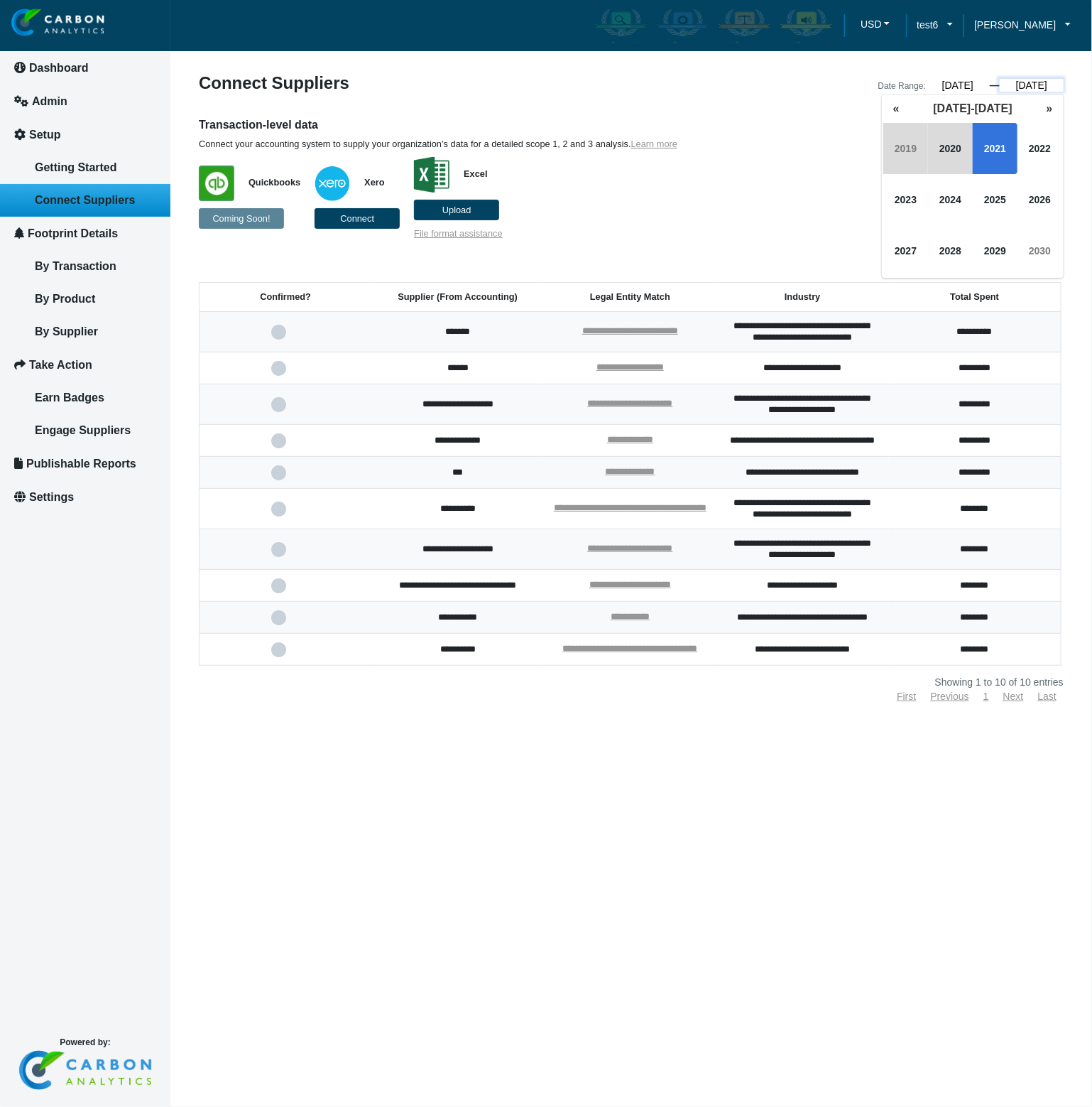
click at [1058, 81] on input "12/31/2021" at bounding box center [1031, 85] width 64 height 13
type input "12/31/2022"
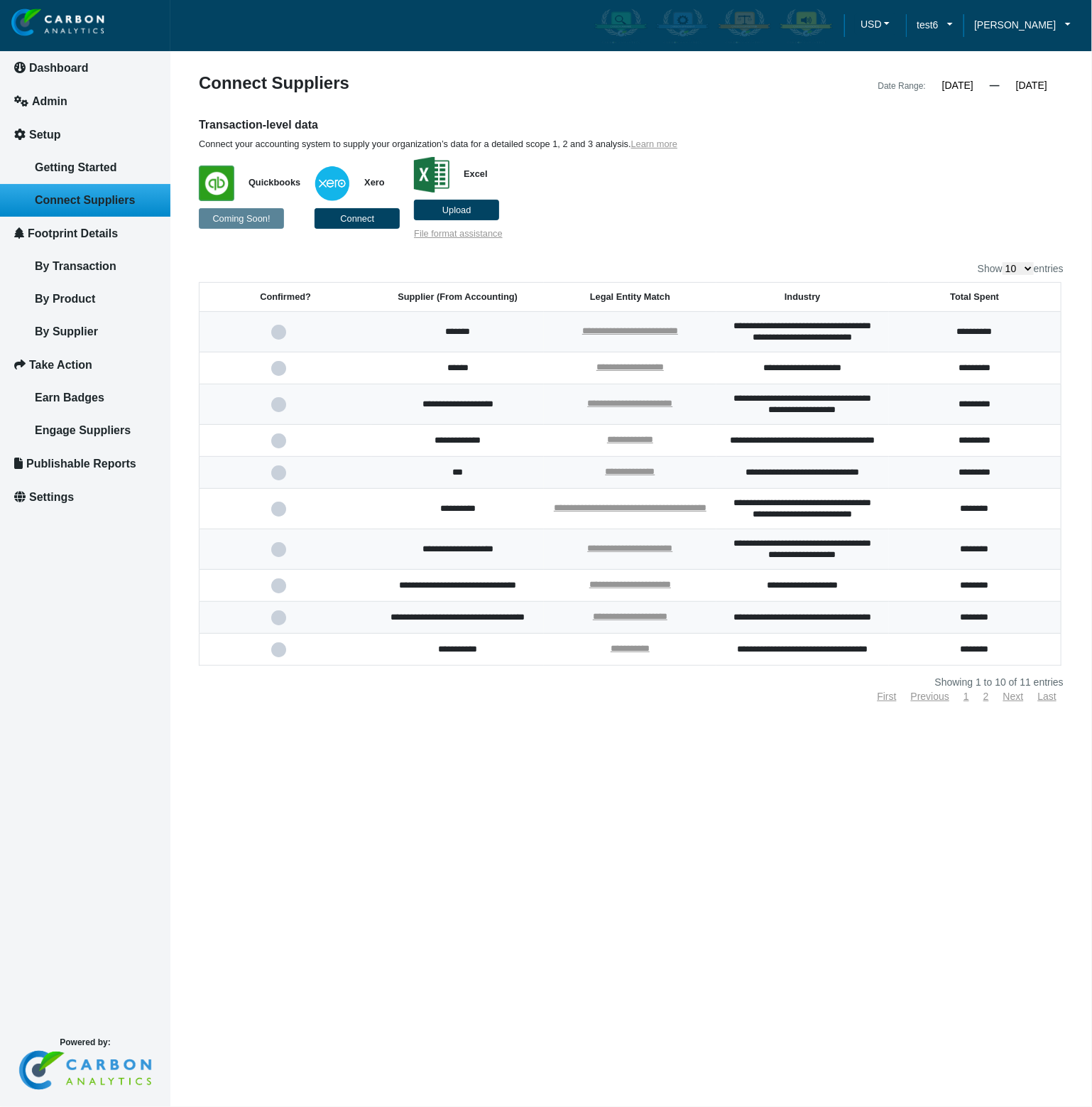
click at [796, 206] on p "Quickbooks Coming Soon! Xero Connect Excel Upload File format assistance" at bounding box center [520, 194] width 643 height 90
click at [443, 965] on article "**********" at bounding box center [631, 553] width 922 height 1107
click at [442, 963] on article "**********" at bounding box center [631, 553] width 922 height 1107
click at [696, 169] on p "Quickbooks Coming Soon! Xero Connect Excel Upload File format assistance" at bounding box center [520, 194] width 643 height 90
click at [862, 256] on div "**********" at bounding box center [631, 387] width 865 height 627
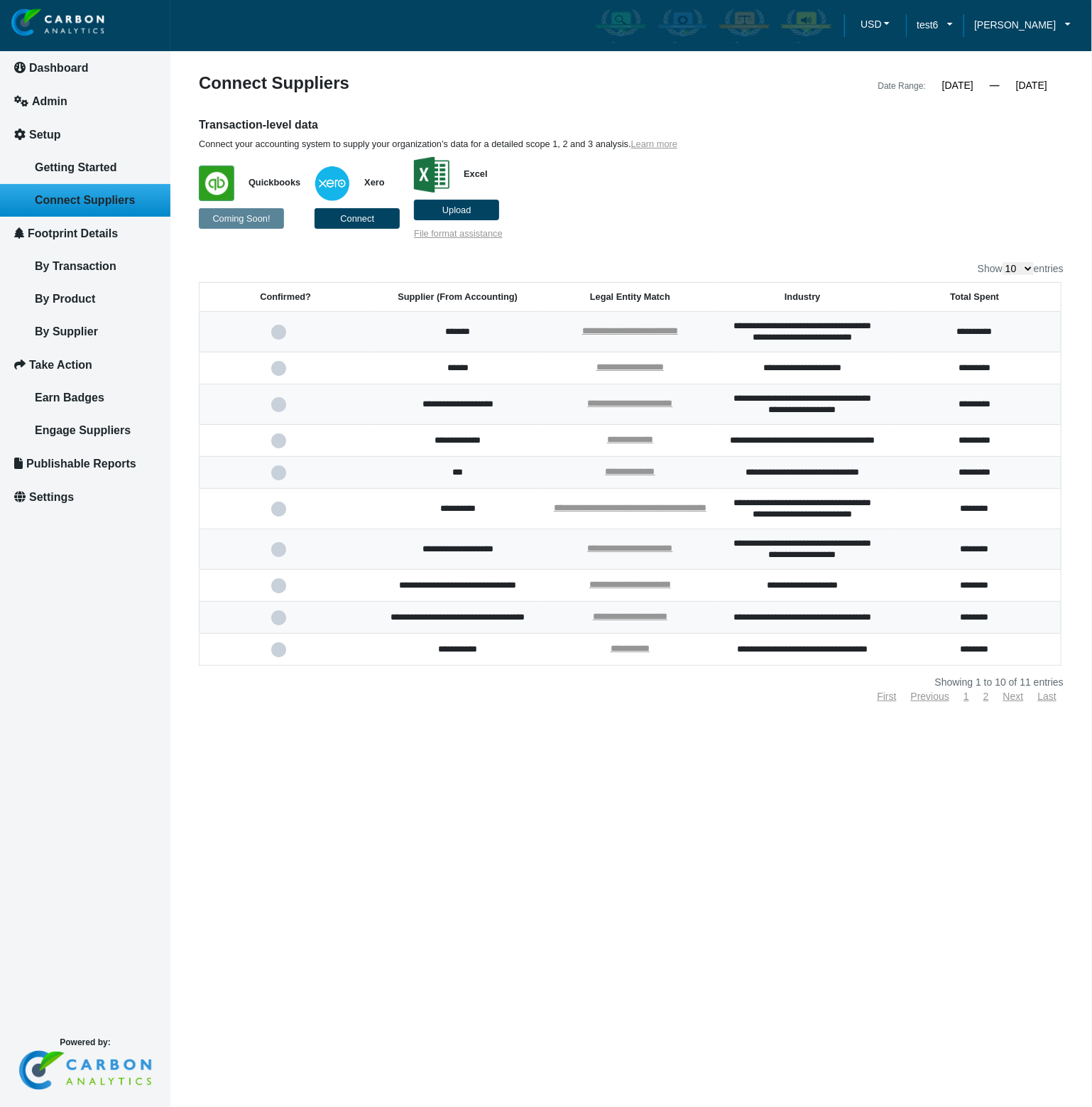
click at [862, 256] on div "**********" at bounding box center [631, 387] width 865 height 627
click at [819, 206] on p "Quickbooks Coming Soon! Xero Connect Excel Upload File format assistance" at bounding box center [520, 194] width 643 height 90
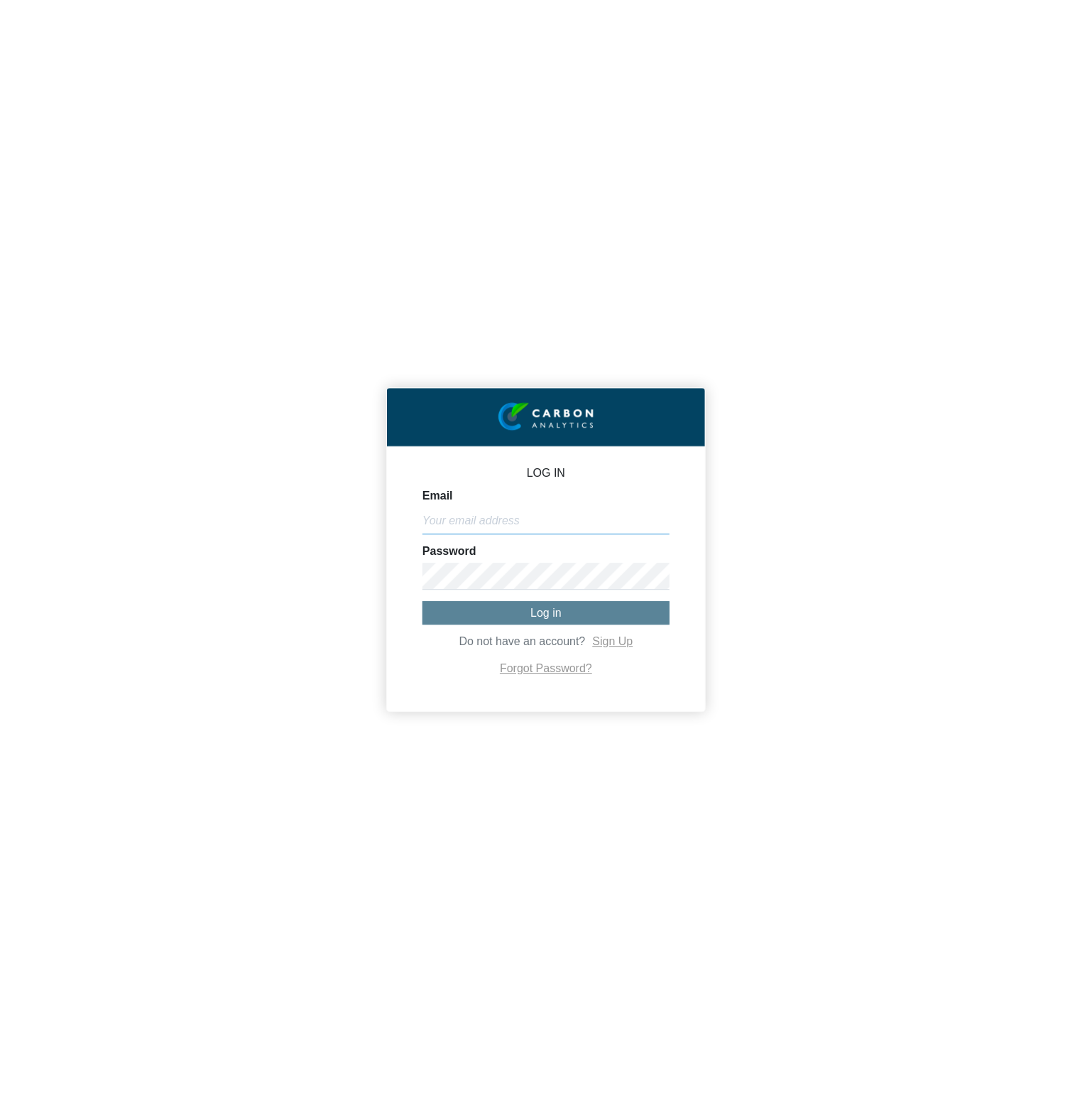
click at [600, 510] on input "Email" at bounding box center [546, 520] width 247 height 27
paste input "[PERSON_NAME][EMAIL_ADDRESS][DOMAIN_NAME]"
type input "[PERSON_NAME][EMAIL_ADDRESS][DOMAIN_NAME]"
click at [515, 613] on button "Log in" at bounding box center [546, 612] width 247 height 24
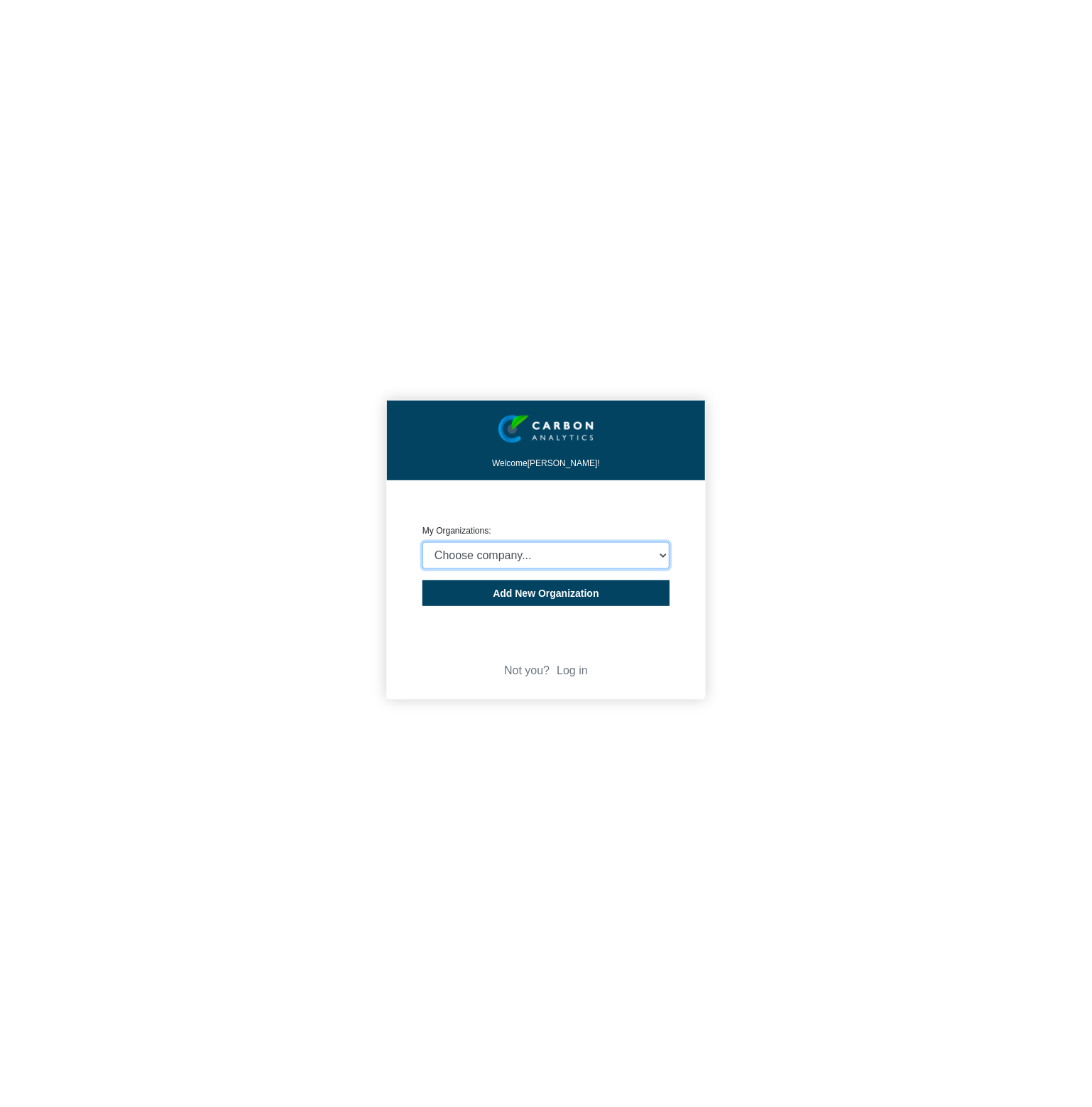
select select "932401"
click at [423, 542] on select "Choose company... CARBON ANALYTICS LIMITED test6 Nekton Capital Limited Pacha S…" at bounding box center [546, 555] width 247 height 27
click at [811, 600] on div "Welcome [PERSON_NAME]! CREATE ORGANIZATION My Organizations: Choose company... …" at bounding box center [546, 553] width 1092 height 1107
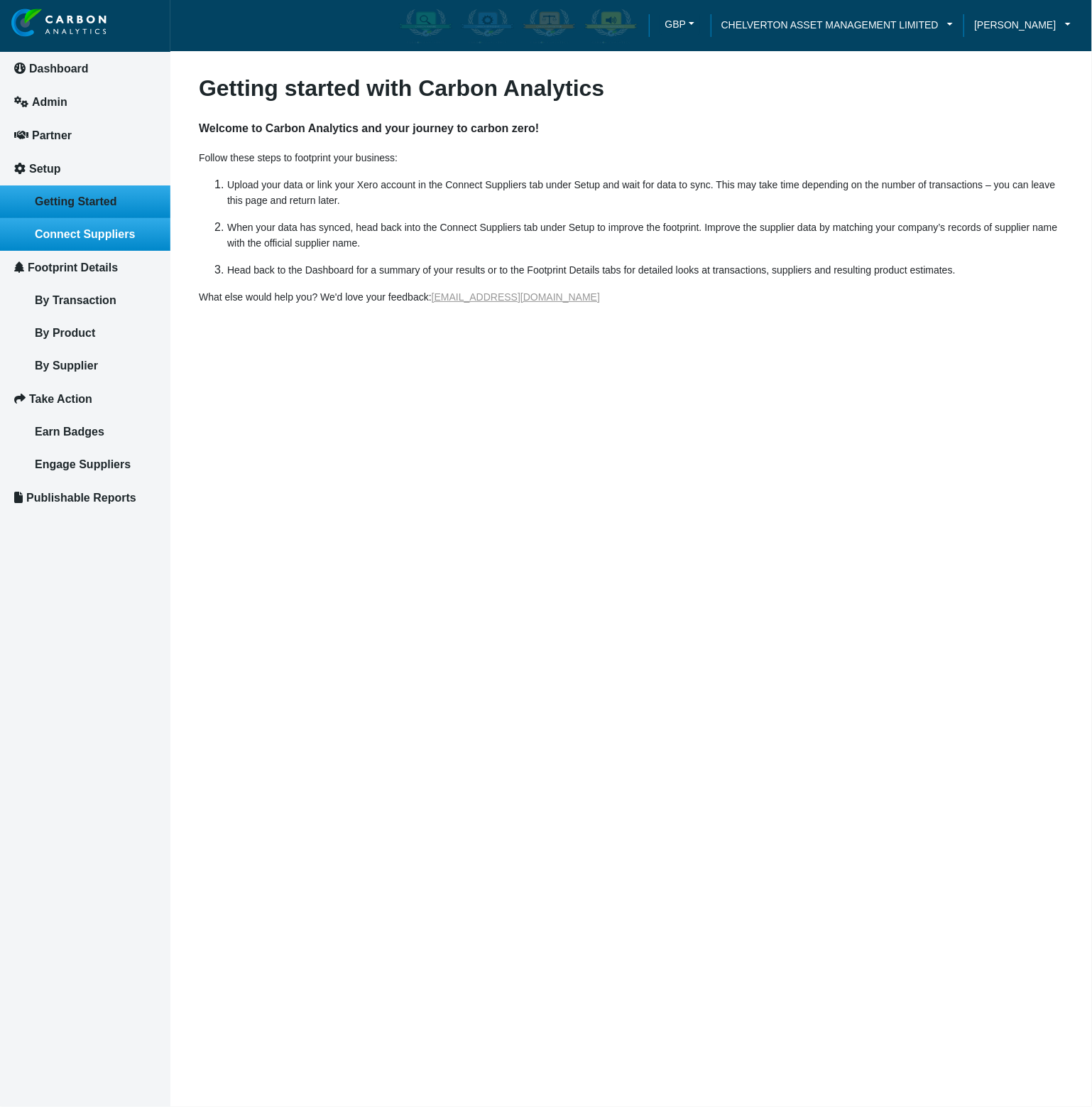
click at [116, 242] on link "Connect Suppliers" at bounding box center [85, 234] width 170 height 33
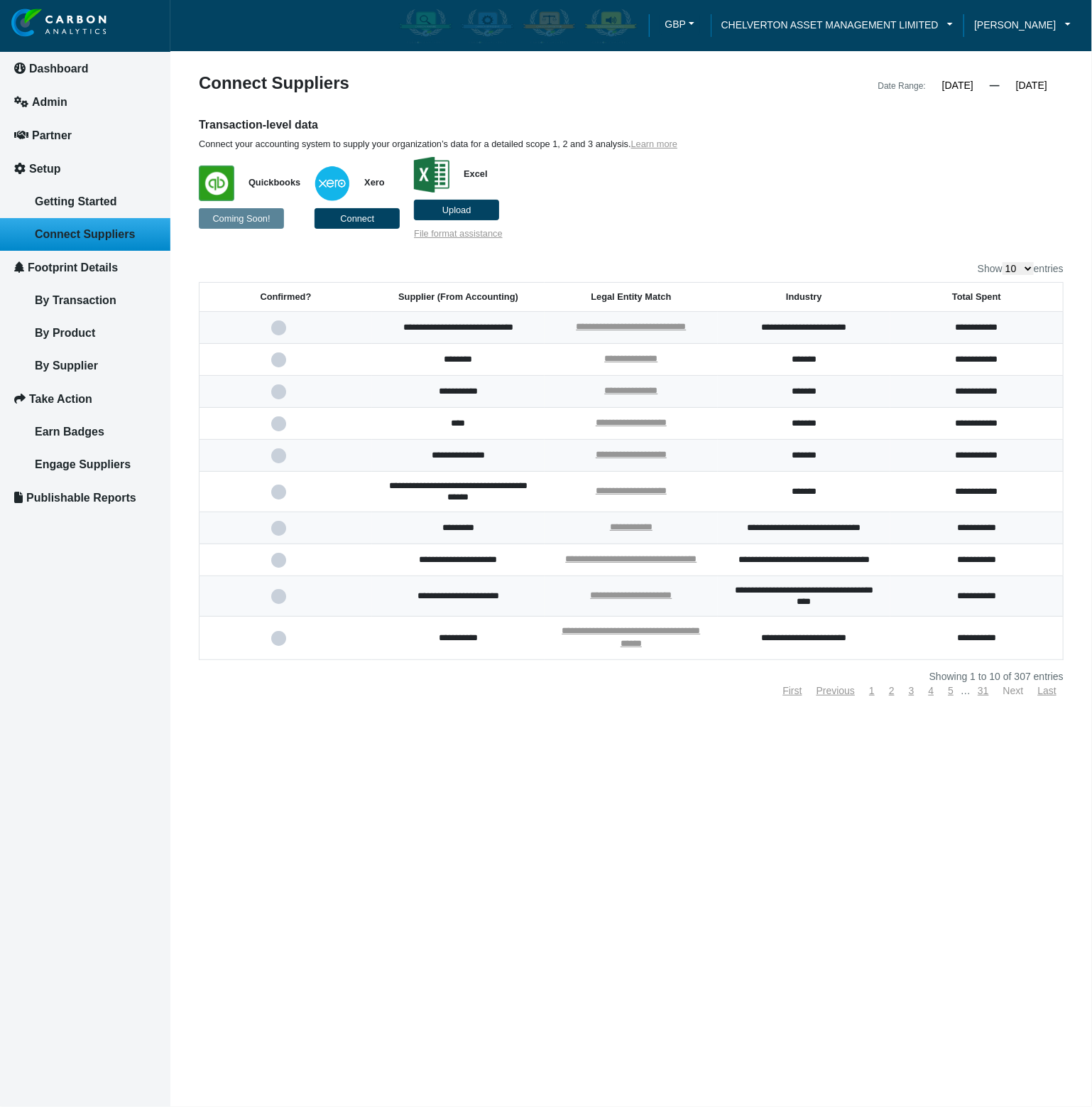
click at [1015, 696] on link "Next" at bounding box center [1013, 690] width 21 height 12
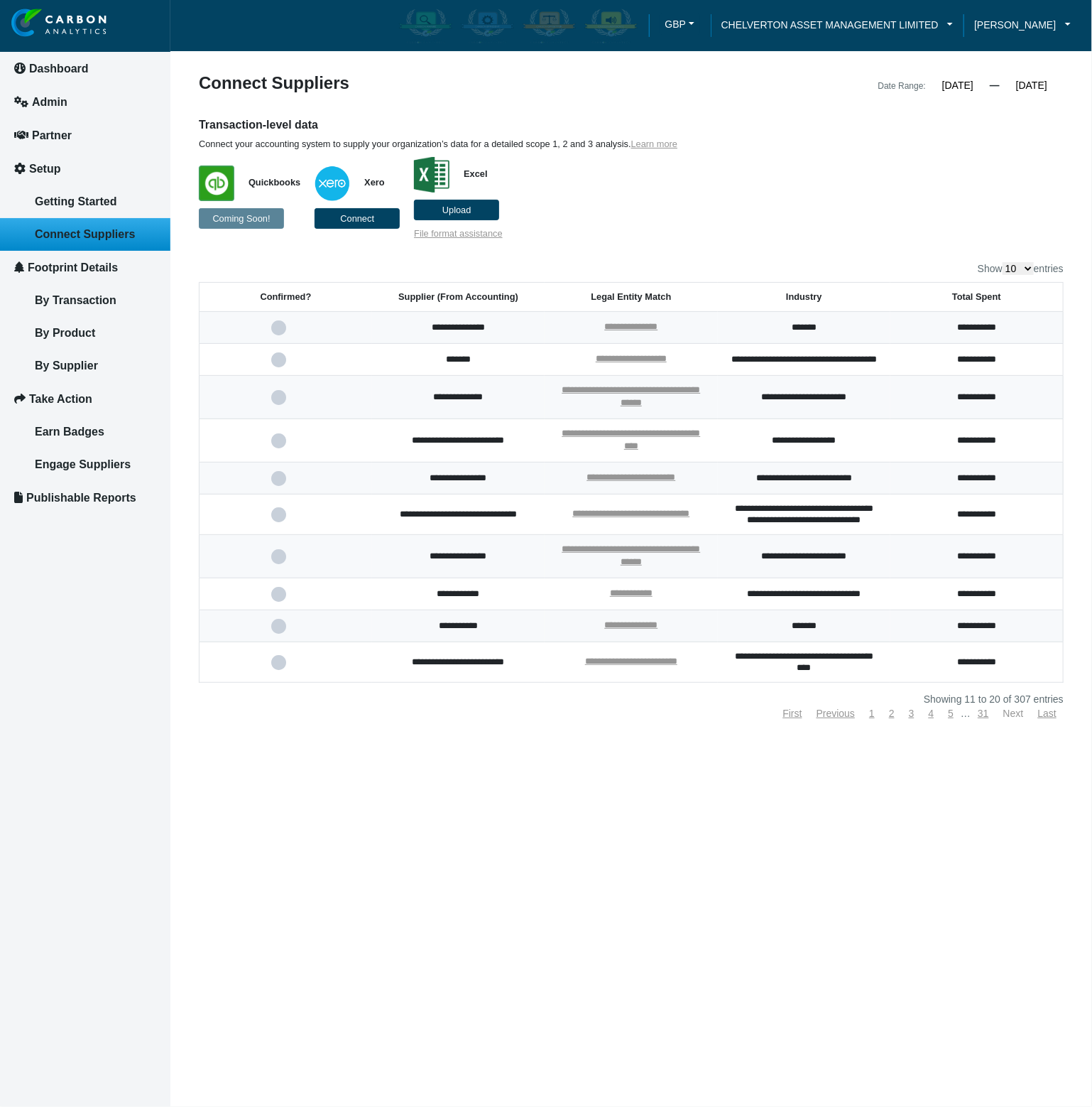
click at [1015, 717] on link "Next" at bounding box center [1013, 713] width 21 height 12
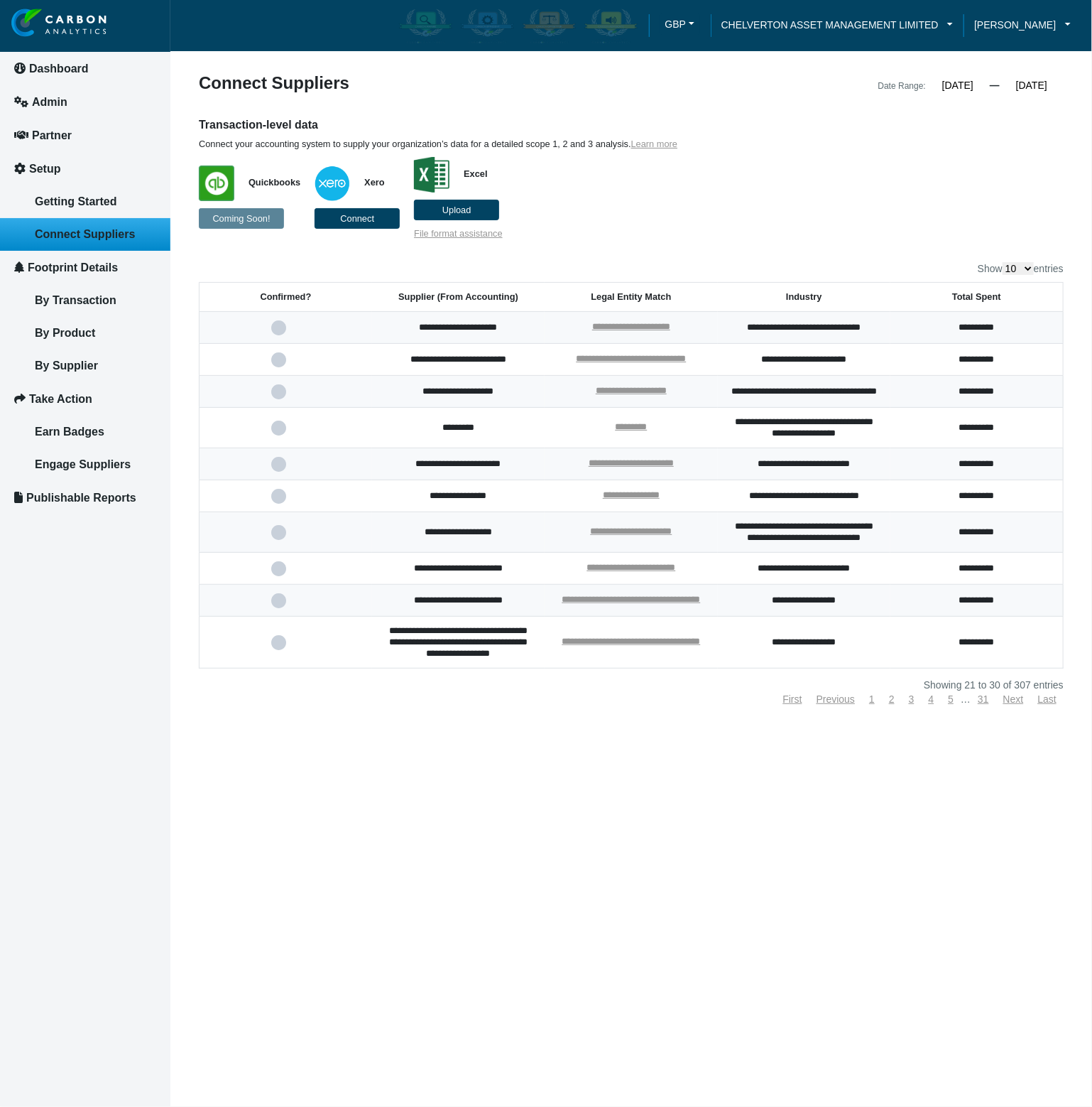
select select "100"
click at [1003, 262] on select "10 25 50 100" at bounding box center [1018, 269] width 31 height 13
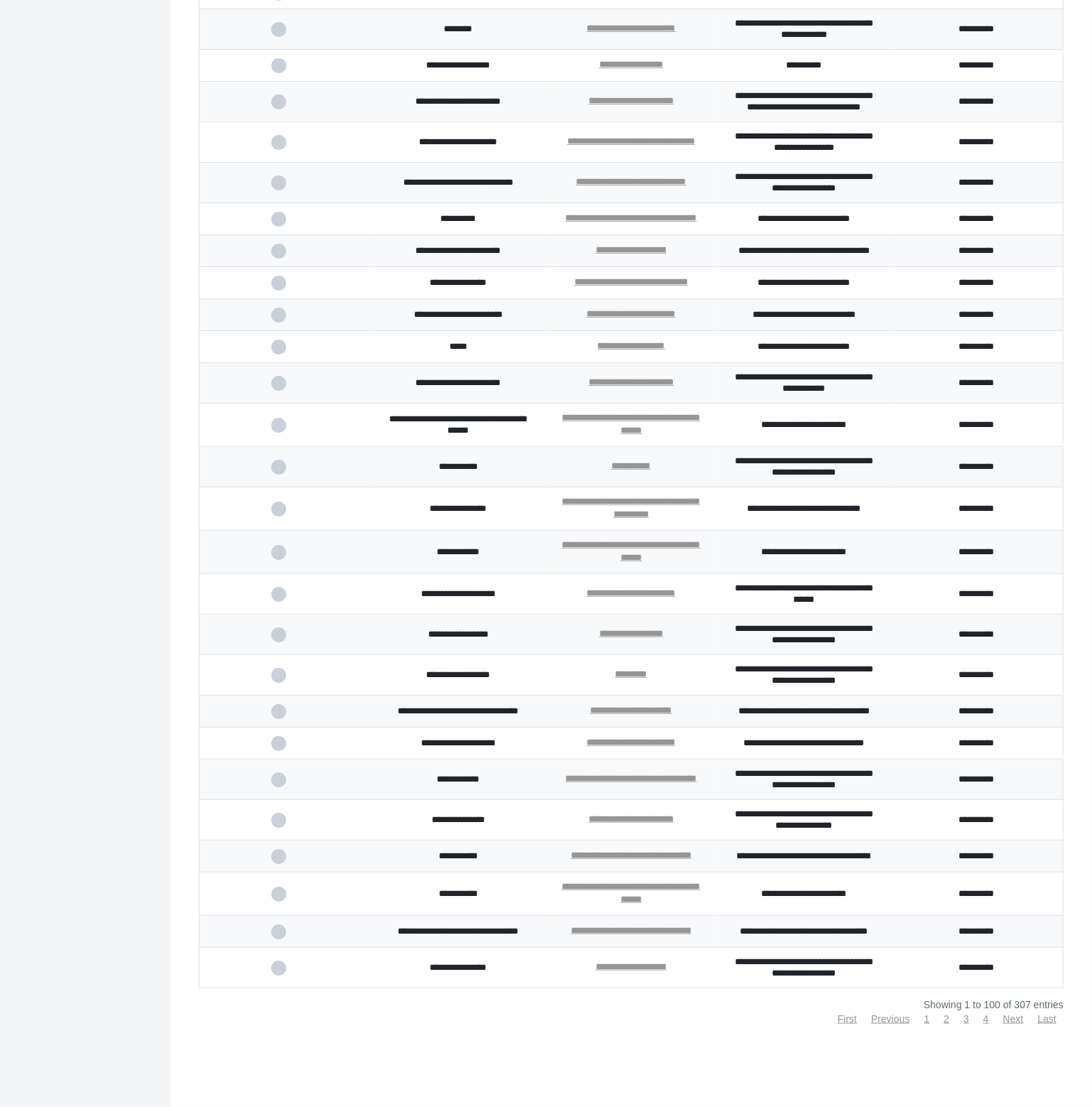
scroll to position [3095, 0]
click at [925, 1023] on link "1" at bounding box center [927, 1019] width 5 height 12
click at [944, 1020] on link "2" at bounding box center [946, 1019] width 5 height 12
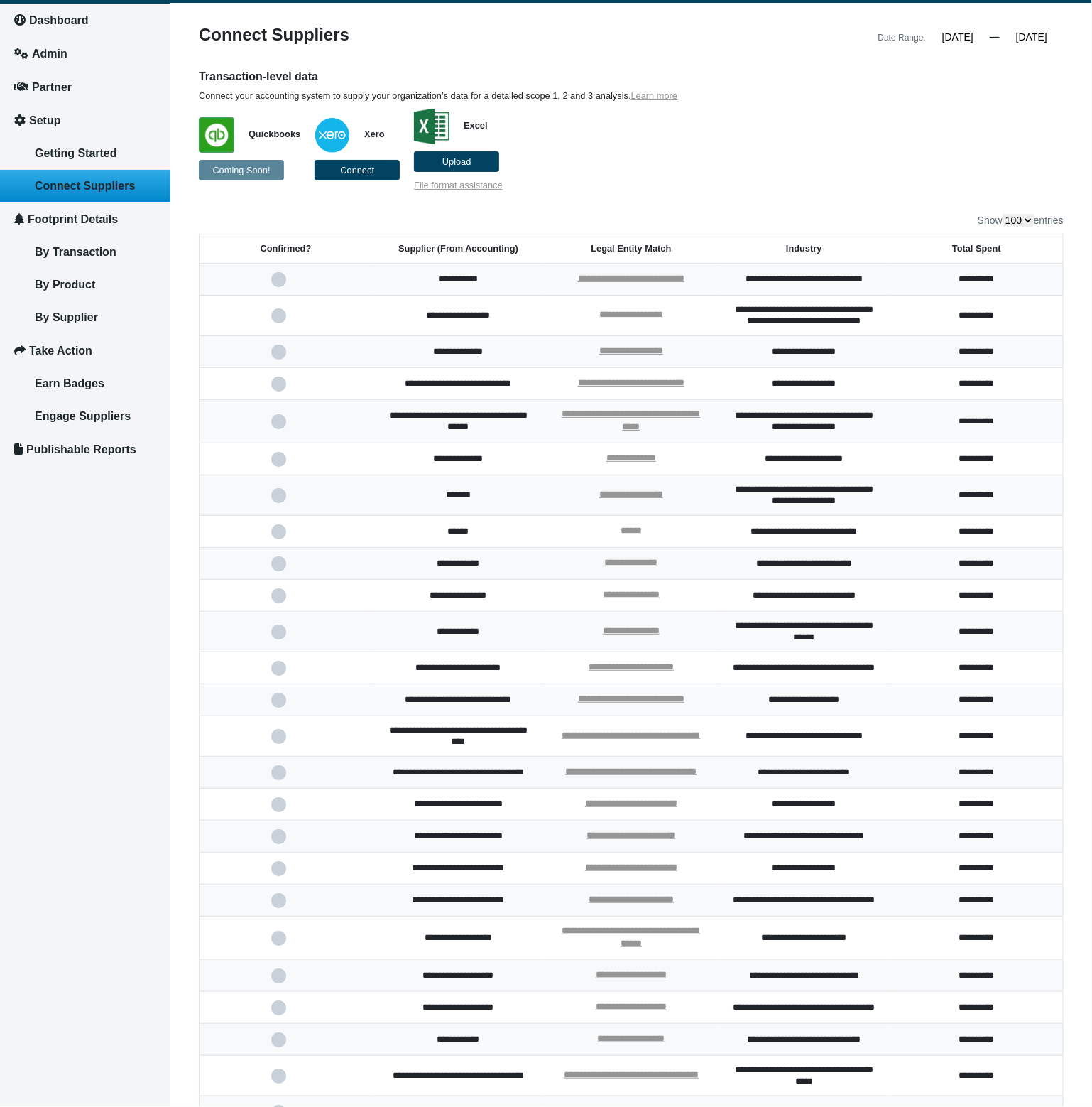
scroll to position [0, 0]
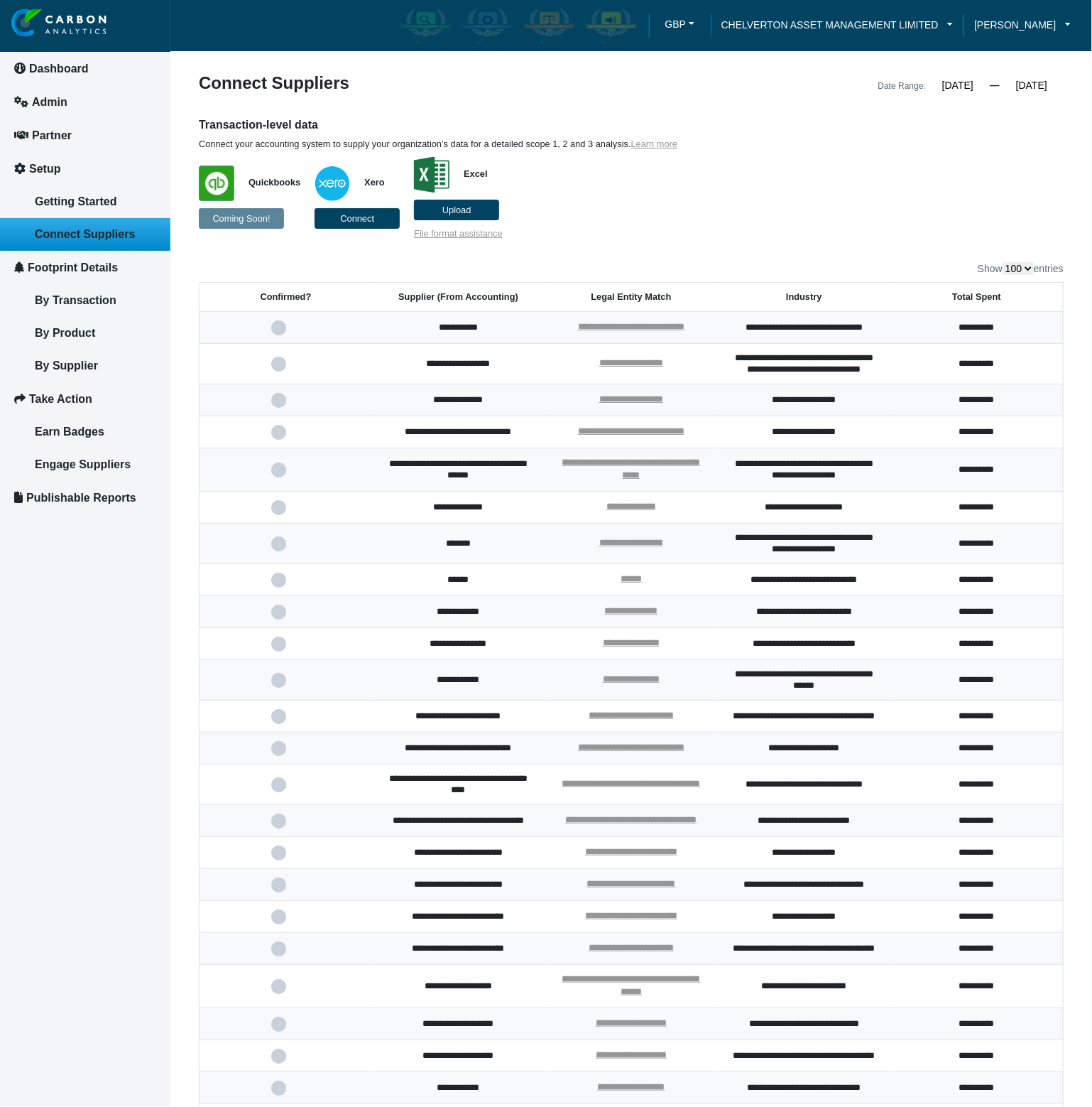
click at [901, 180] on div "Transaction-level data Connect your accounting system to supply your organizati…" at bounding box center [631, 178] width 886 height 122
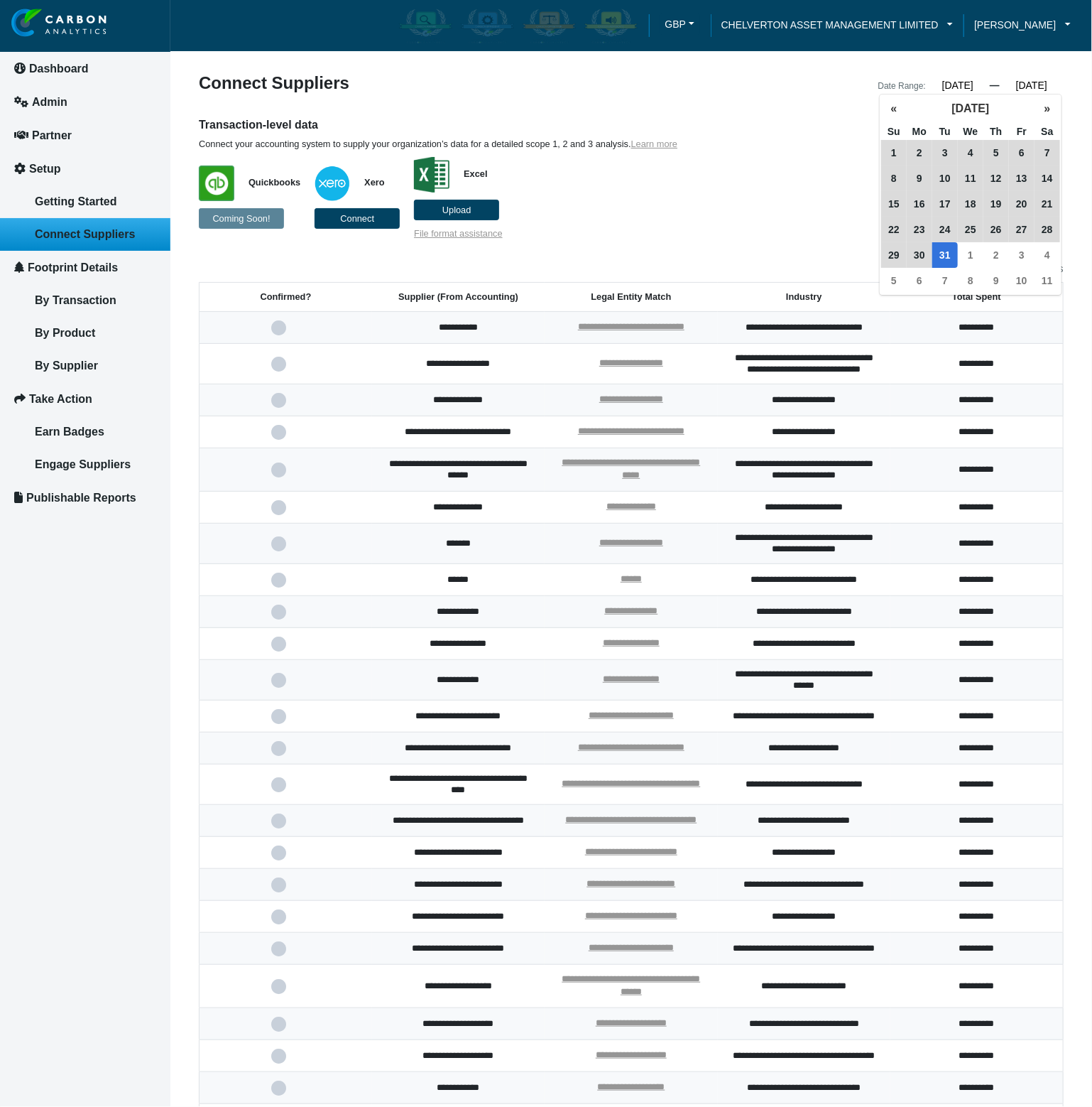
click at [1050, 85] on input "[DATE]" at bounding box center [1031, 85] width 64 height 13
drag, startPoint x: 1048, startPoint y: 87, endPoint x: 1061, endPoint y: 87, distance: 13.0
click at [1061, 87] on div "Date Range: [DATE] « [DATE] » Su Mo Tu We Th Fr Sa 1 2 3 4 5 6 7 8 9 10 11 12 1…" at bounding box center [853, 84] width 443 height 20
type input "[DATE]"
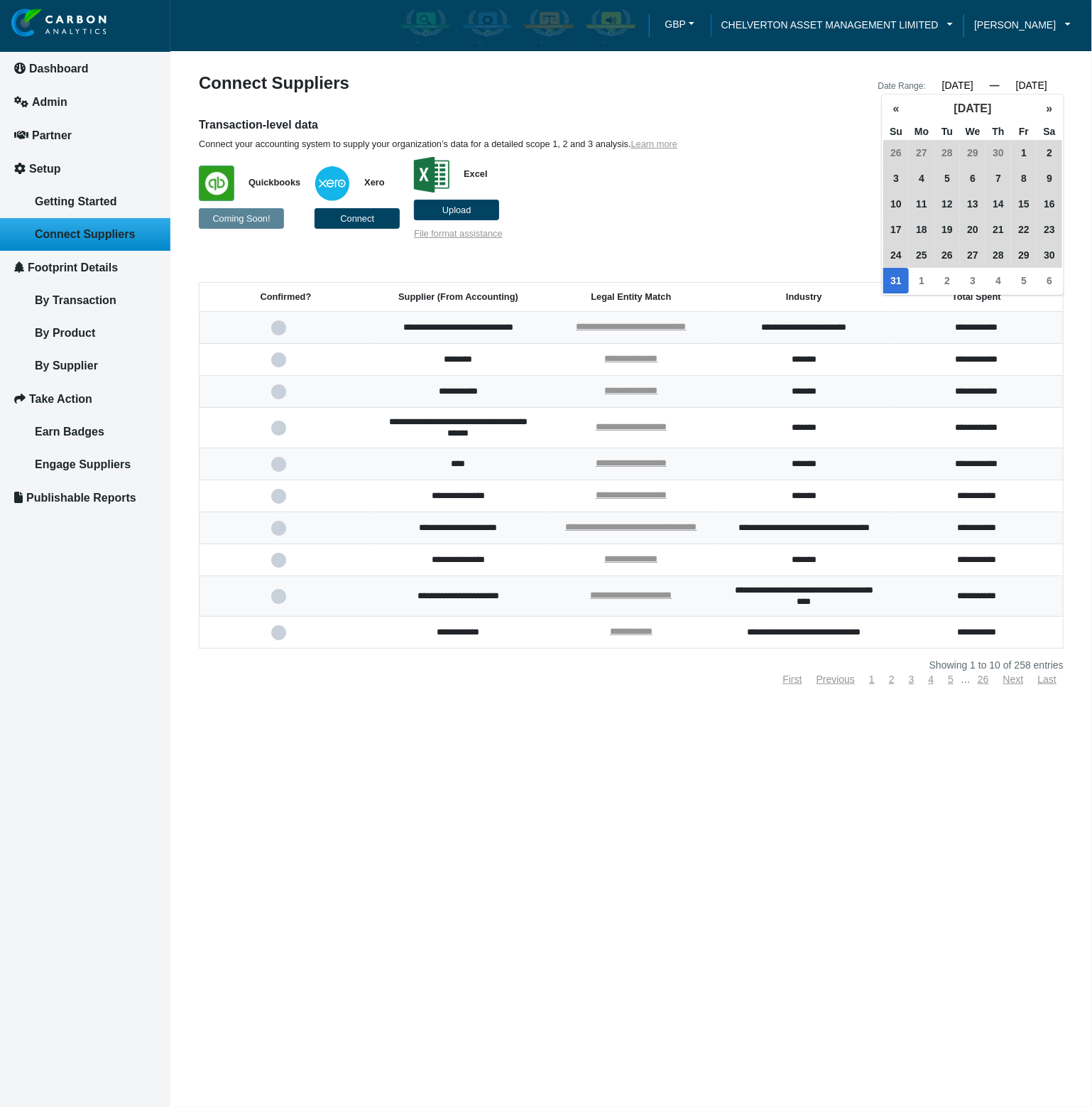
click at [1052, 81] on input "[DATE]" at bounding box center [1031, 85] width 64 height 13
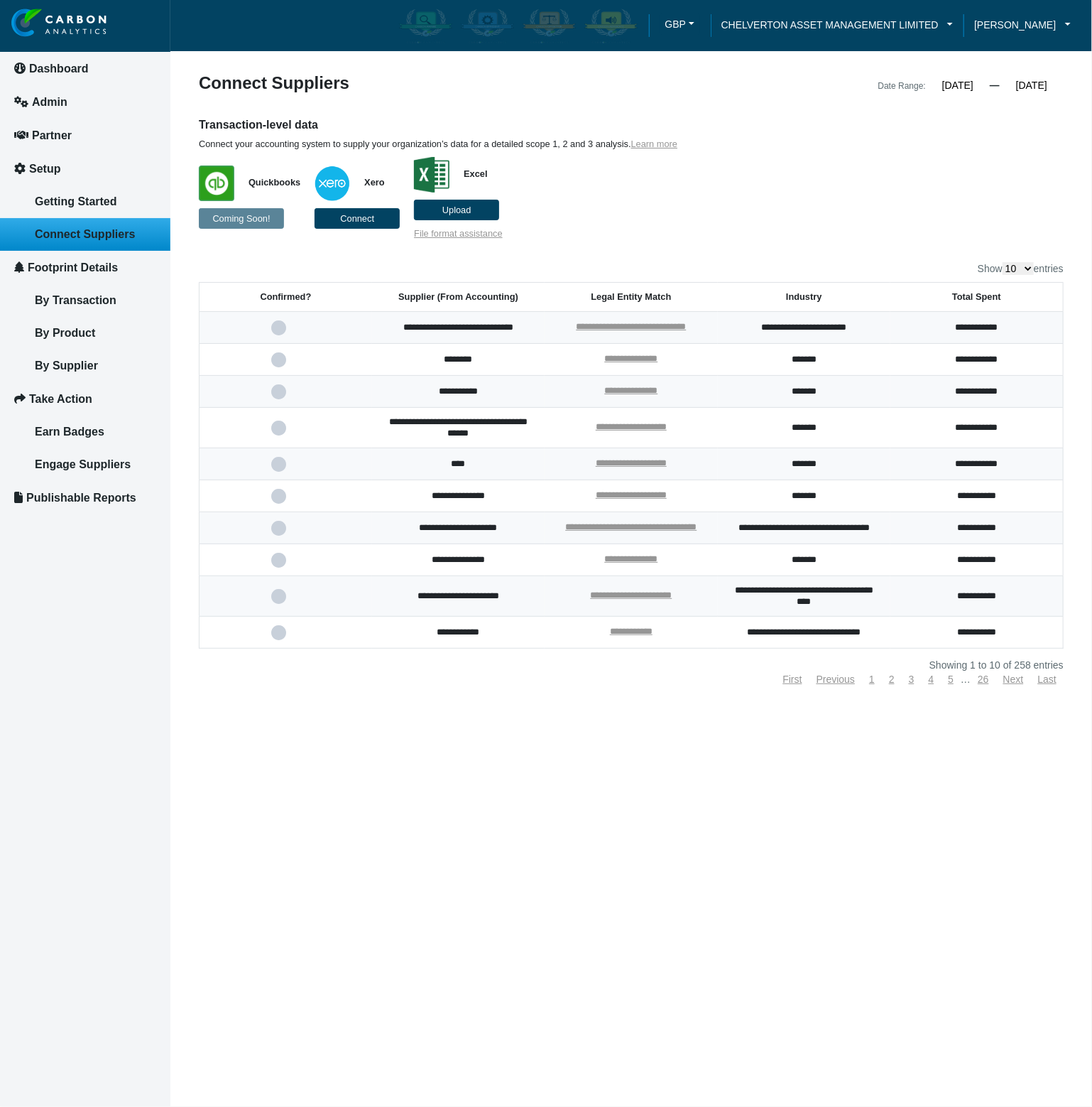
click at [808, 168] on p "Quickbooks Coming Soon! Xero Connect Excel Upload File format assistance" at bounding box center [520, 194] width 643 height 90
select select "100"
click at [1003, 262] on select "10 25 50 100" at bounding box center [1018, 269] width 31 height 13
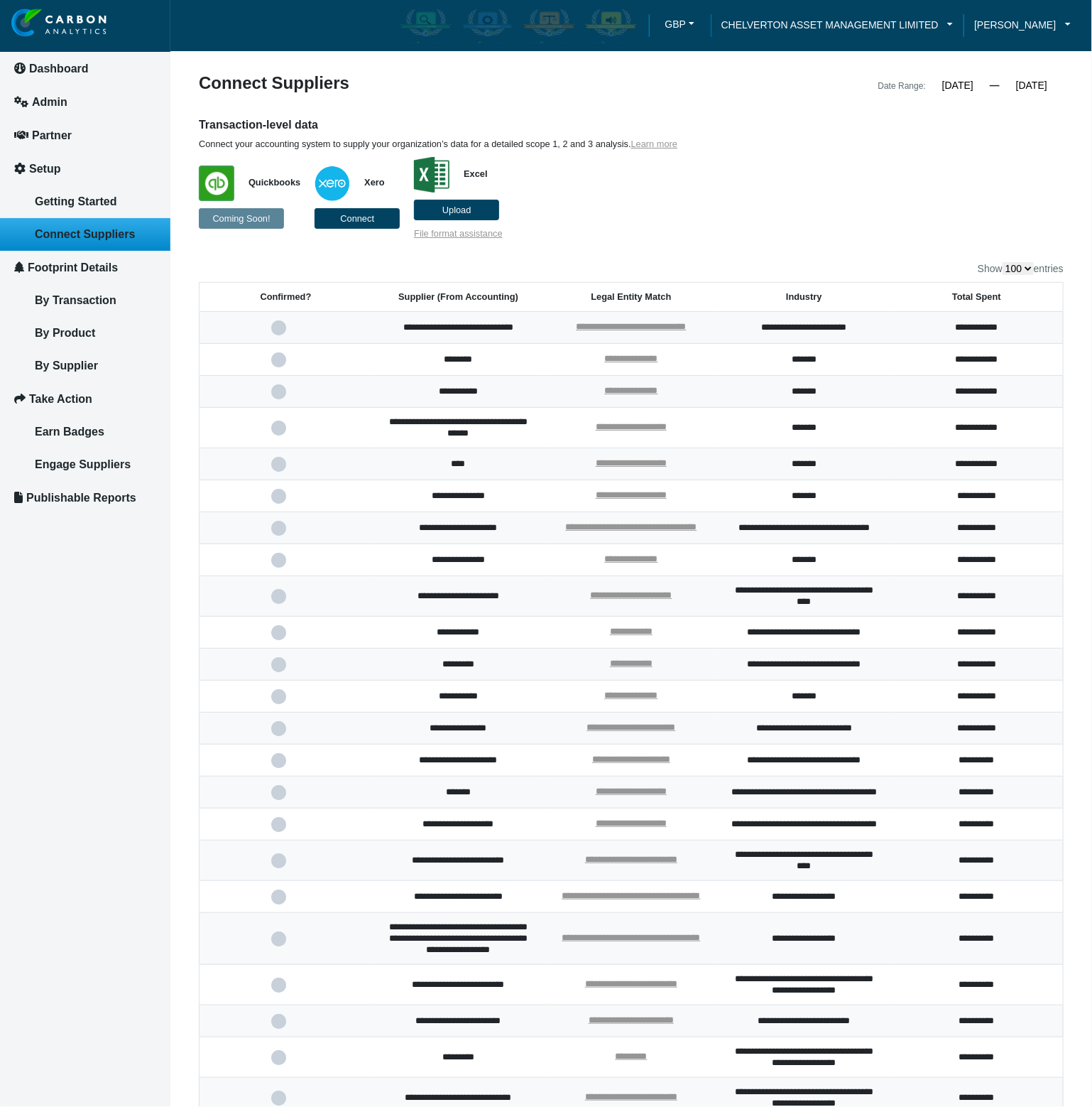
click at [894, 190] on div "Transaction-level data Connect your accounting system to supply your organizati…" at bounding box center [631, 178] width 886 height 122
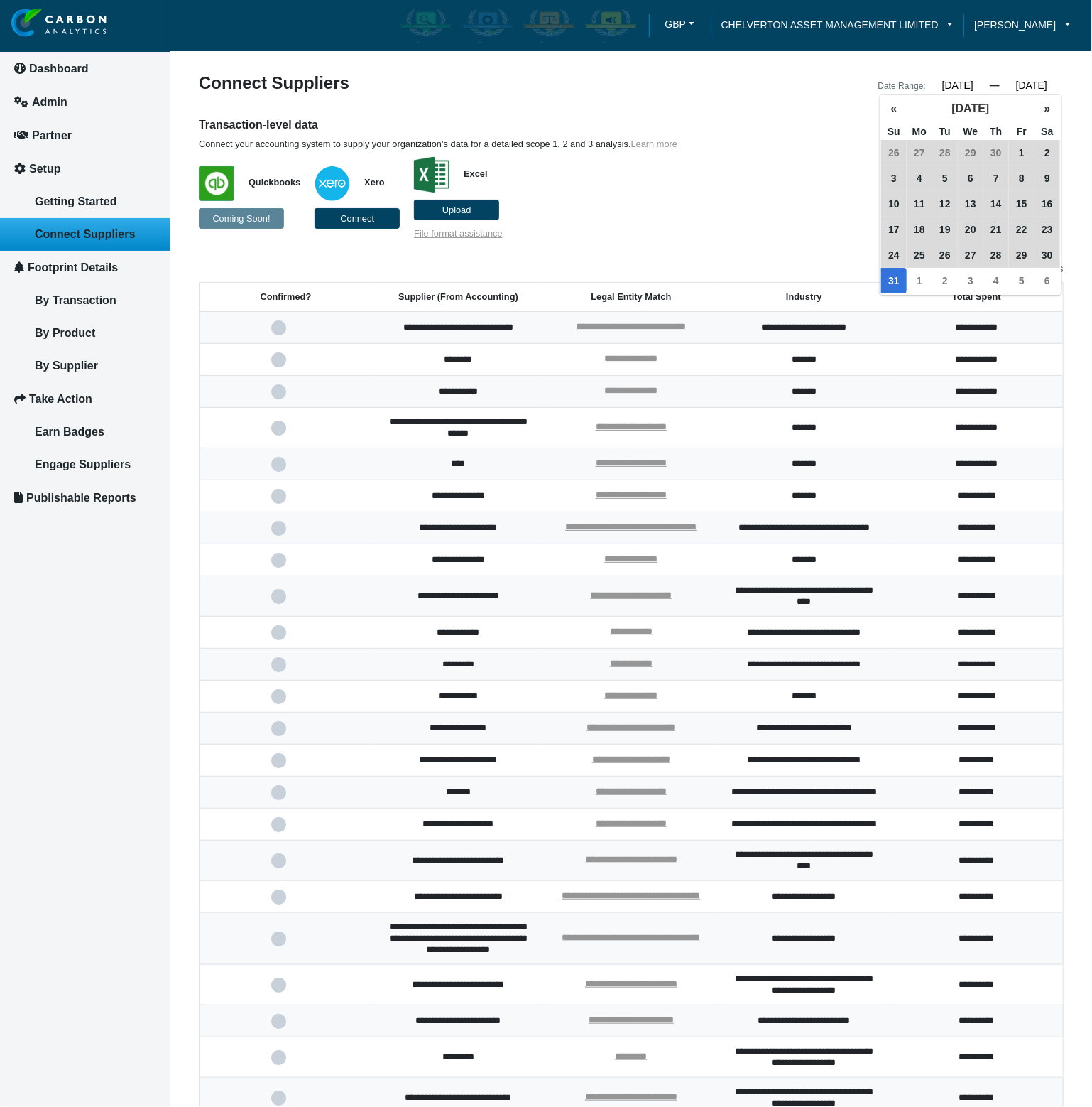
click at [1041, 84] on input "[DATE]" at bounding box center [1031, 85] width 64 height 13
click at [791, 196] on p "Quickbooks Coming Soon! Xero Connect Excel Upload File format assistance" at bounding box center [520, 194] width 643 height 90
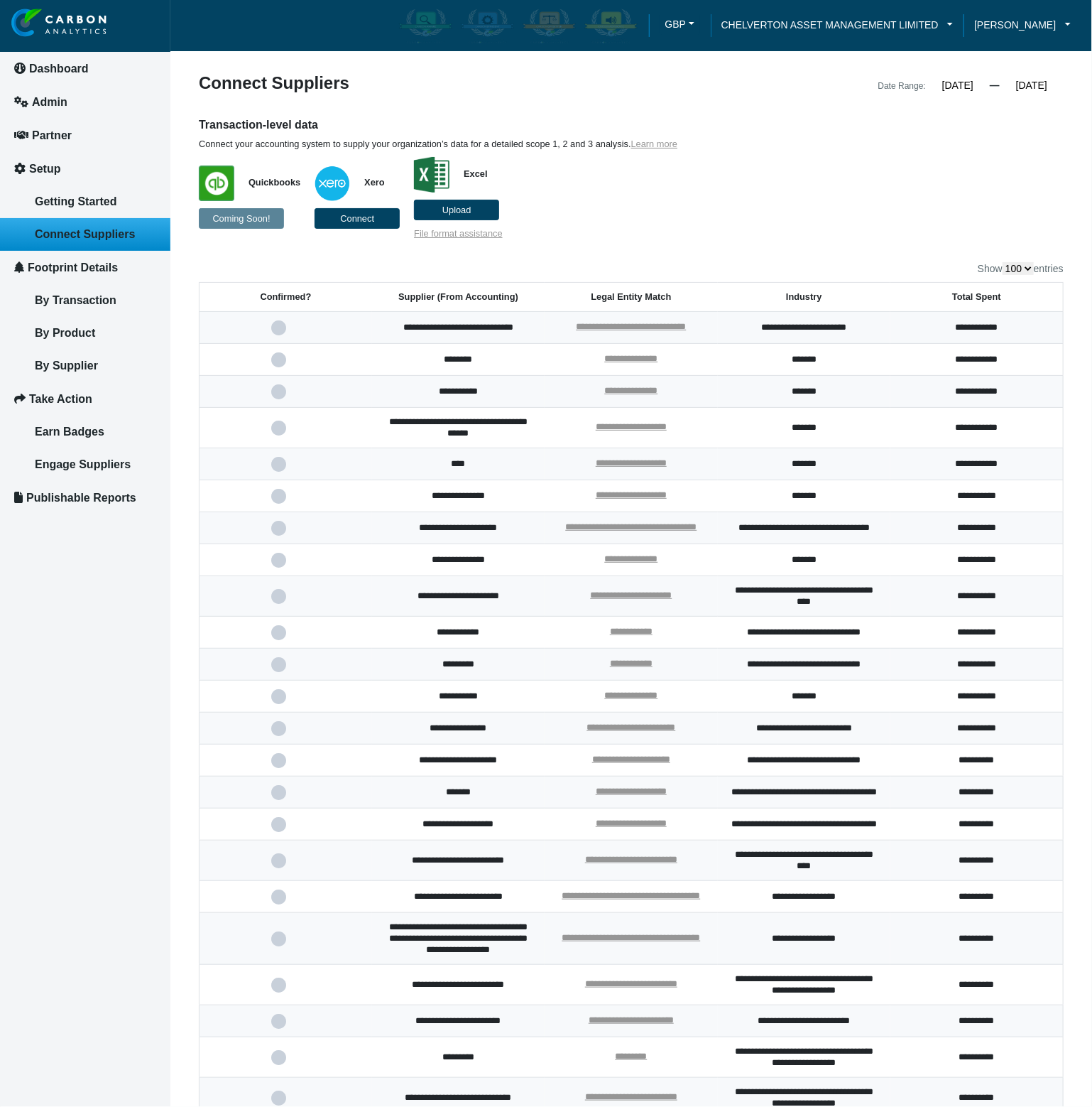
click at [791, 196] on p "Quickbooks Coming Soon! Xero Connect Excel Upload File format assistance" at bounding box center [520, 194] width 643 height 90
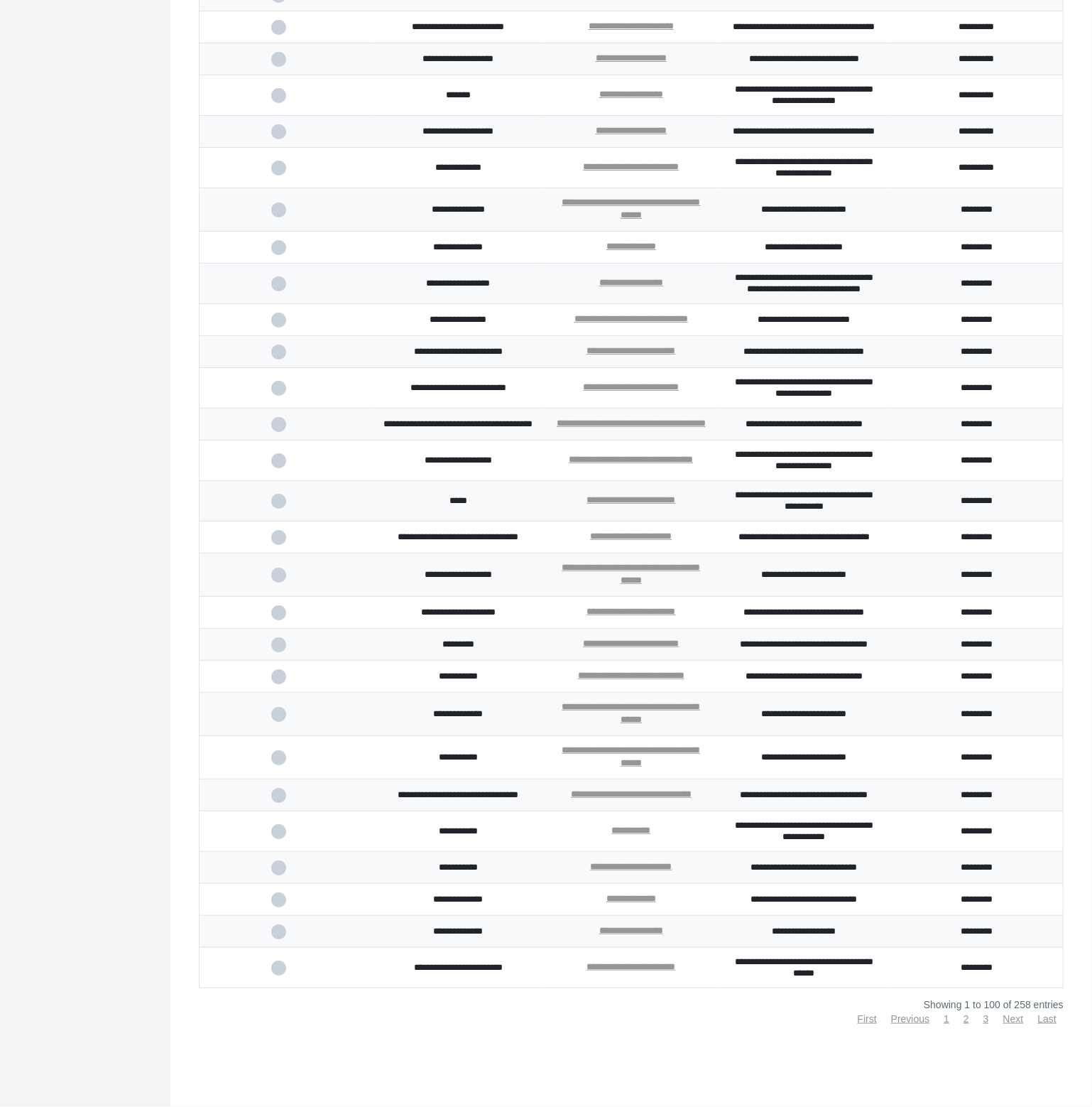
scroll to position [3046, 0]
click at [964, 1020] on link "2" at bounding box center [966, 1019] width 5 height 12
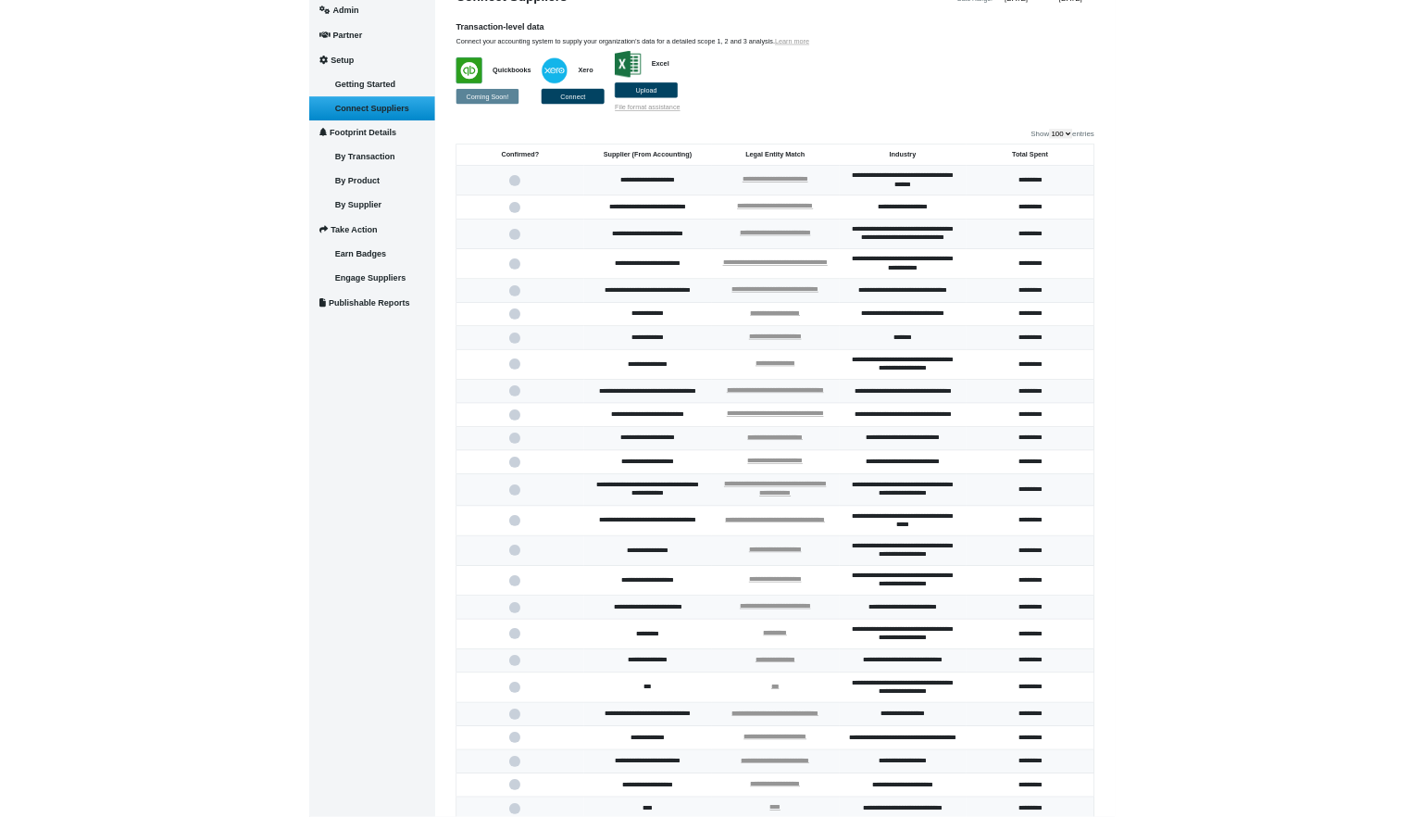
scroll to position [0, 0]
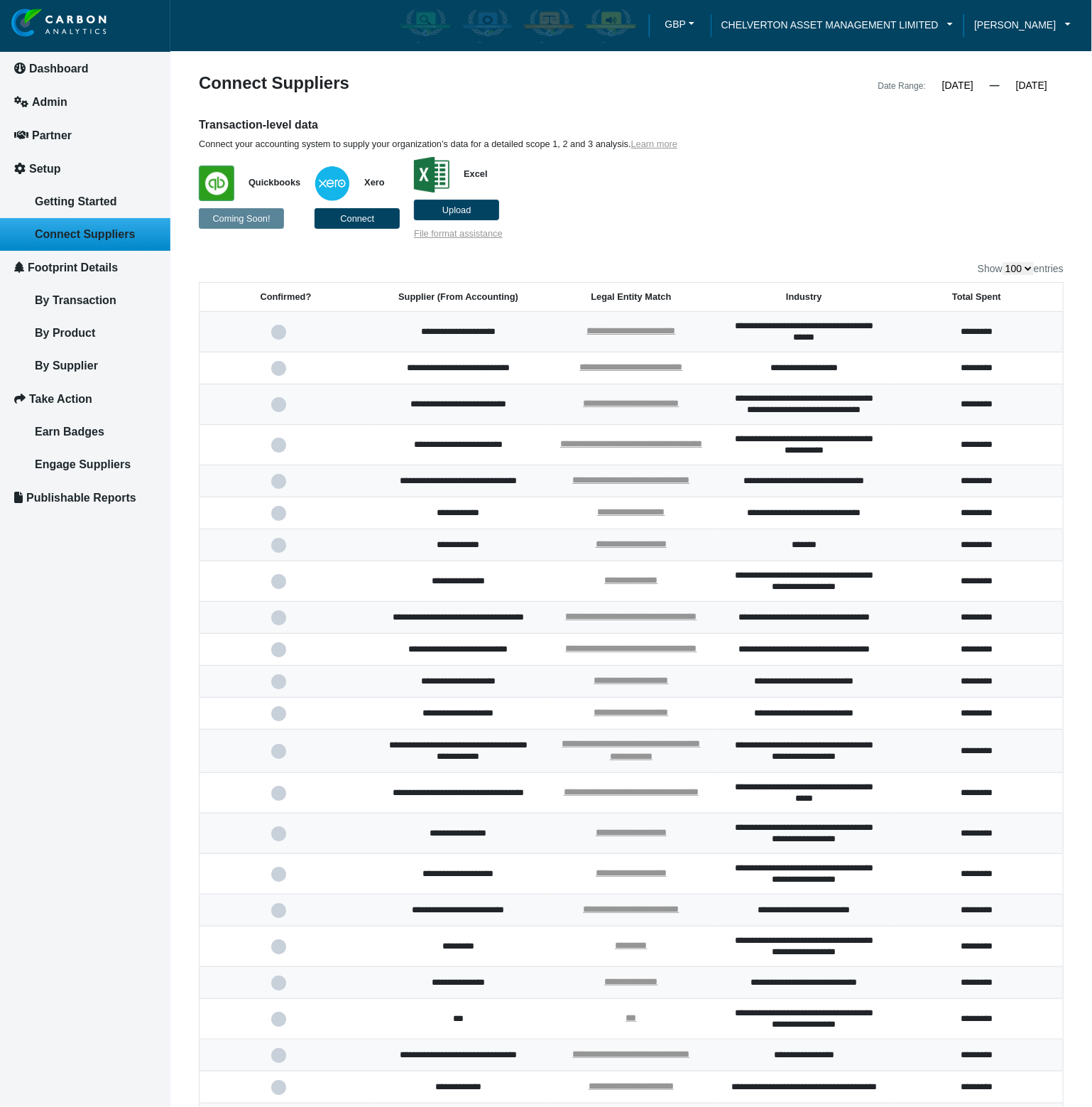
click at [815, 220] on p "Quickbooks Coming Soon! Xero Connect Excel Upload File format assistance" at bounding box center [520, 194] width 643 height 90
click at [928, 175] on div "Transaction-level data Connect your accounting system to supply your organizati…" at bounding box center [631, 178] width 886 height 122
click at [942, 222] on div "Transaction-level data Connect your accounting system to supply your organizati…" at bounding box center [631, 178] width 886 height 122
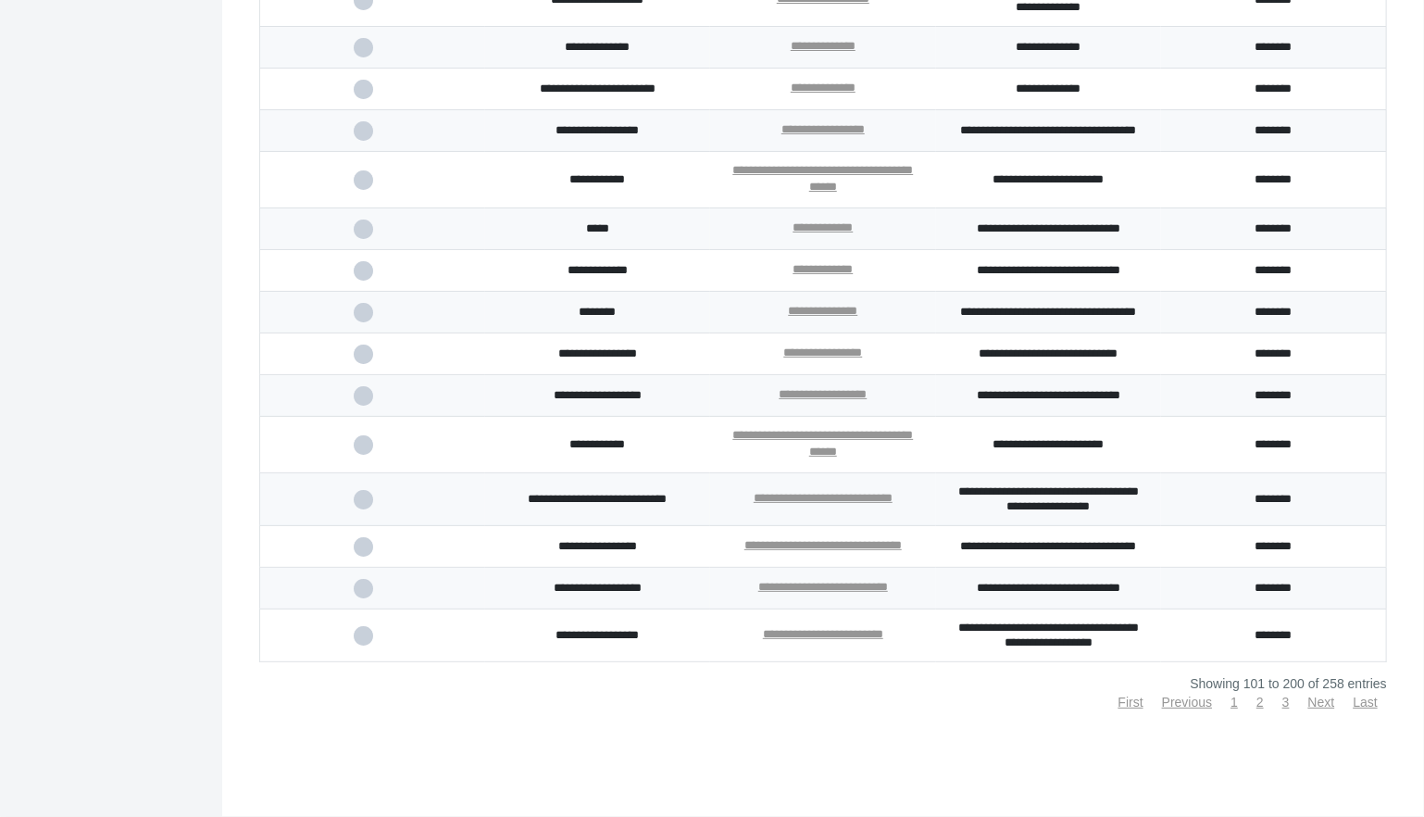
scroll to position [4708, 0]
click at [1257, 705] on link "2" at bounding box center [1260, 702] width 7 height 15
click at [1309, 702] on link "Next" at bounding box center [1321, 702] width 27 height 15
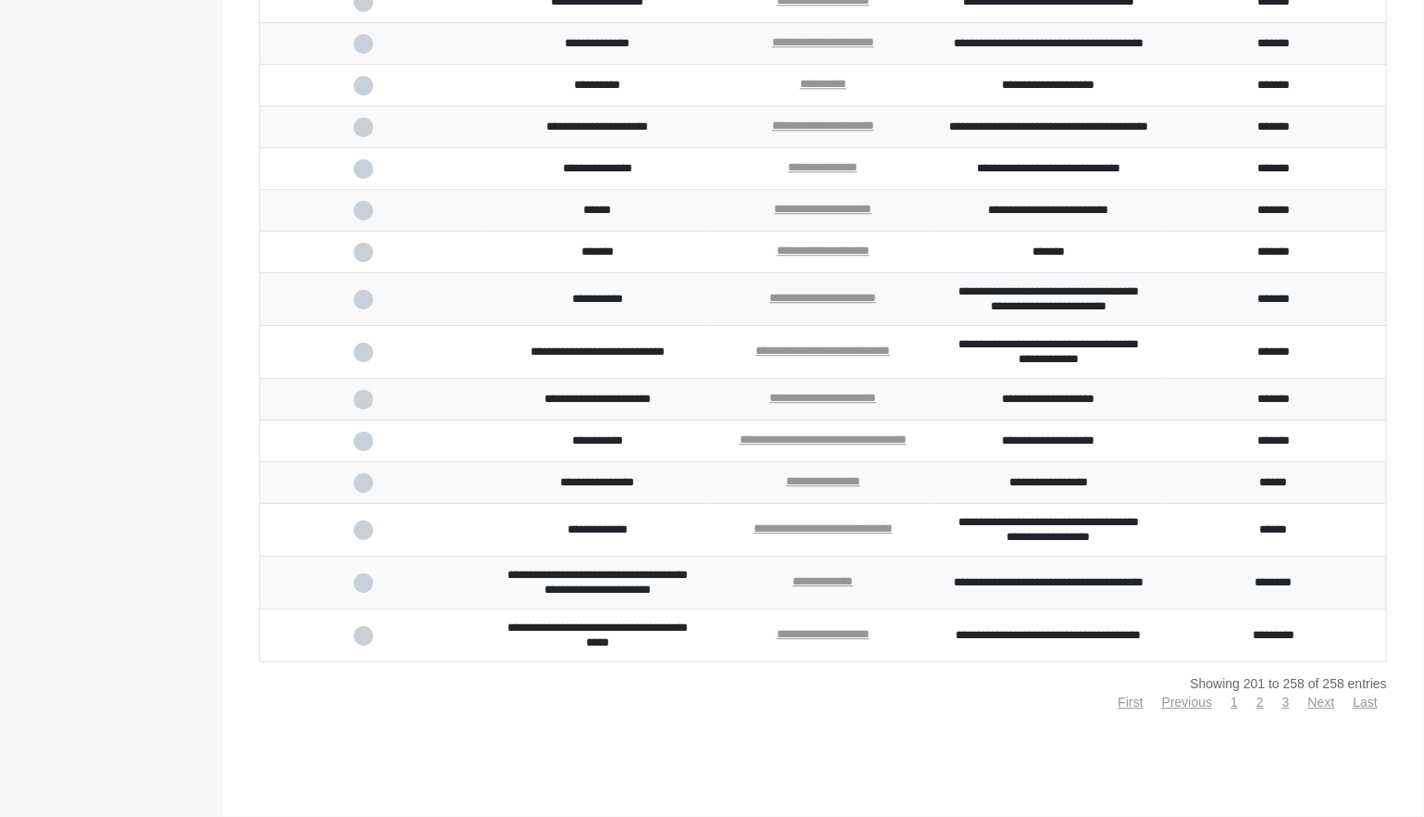
scroll to position [2561, 0]
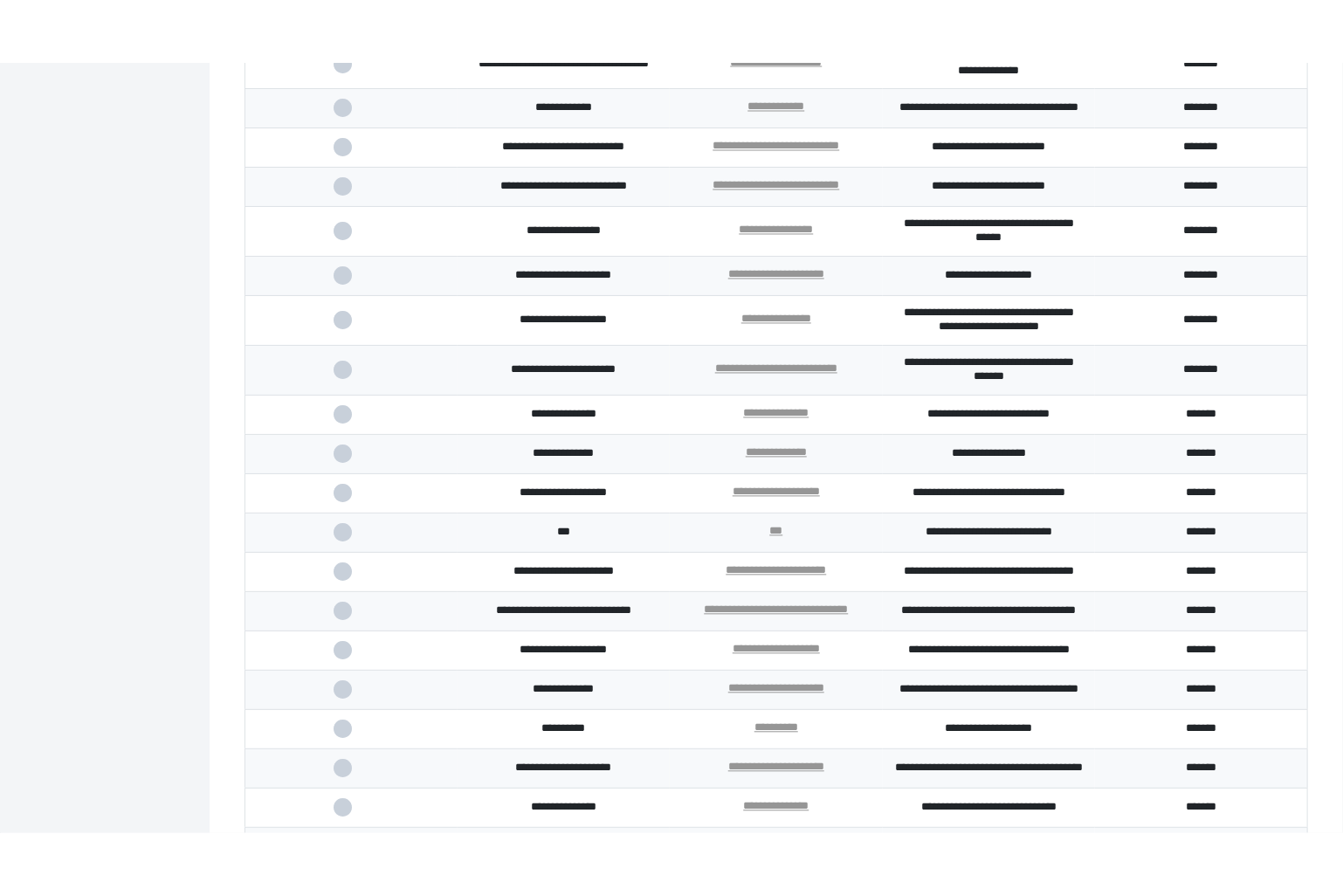
scroll to position [1472, 0]
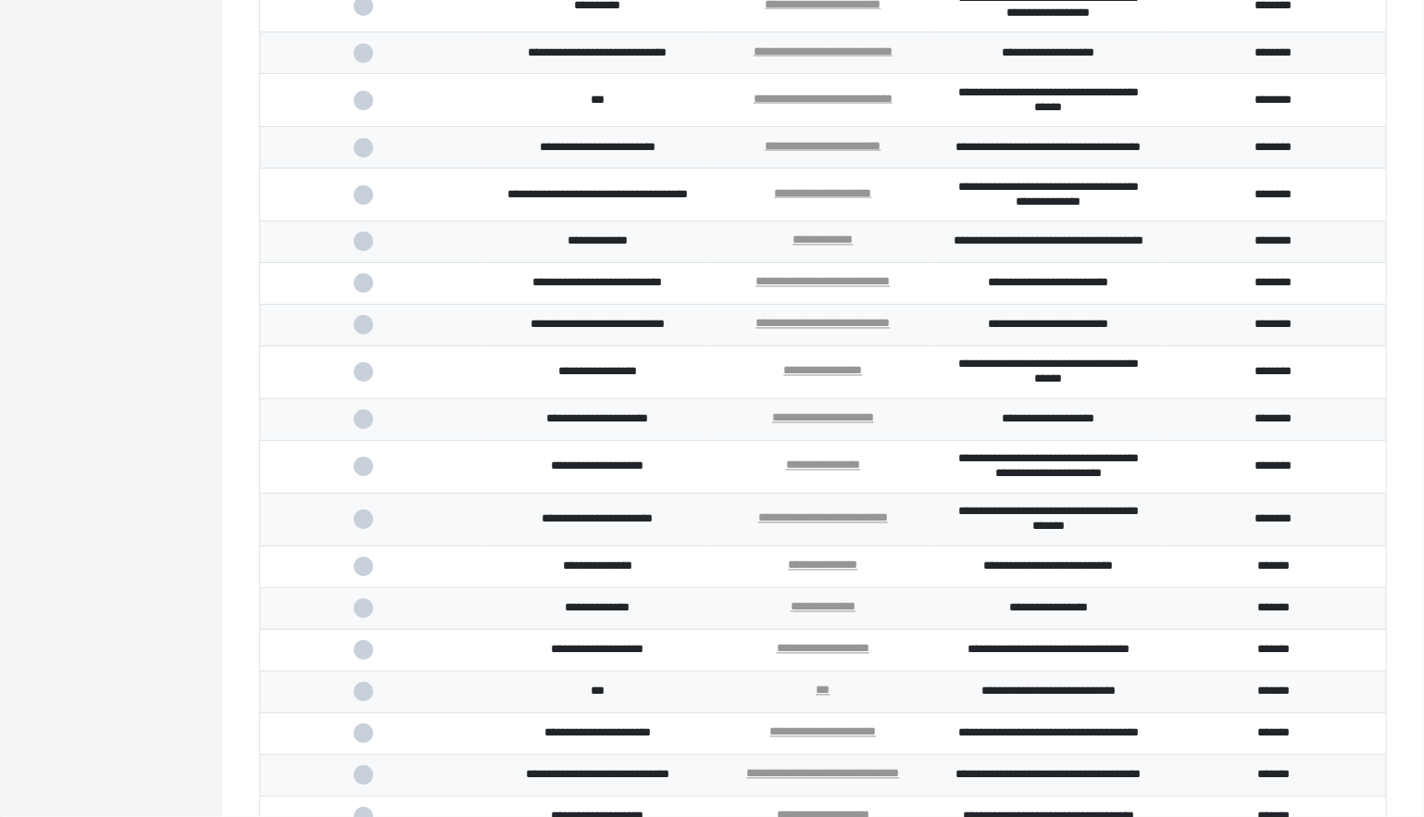
click at [87, 478] on div "Dashboard Admin Partner Setup Getting Started Connect Suppliers Footprint Detai…" at bounding box center [111, 12] width 222 height 3146
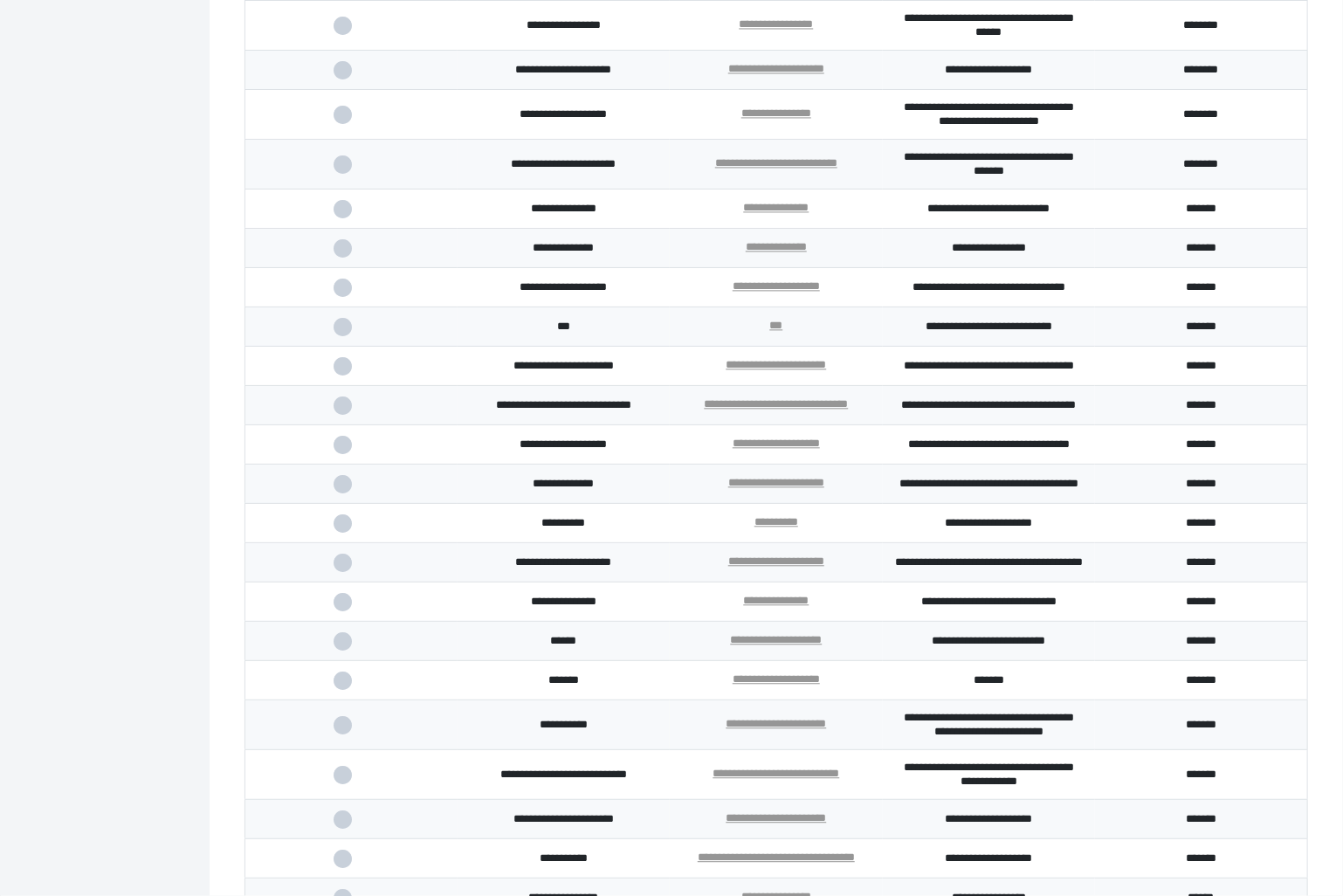
scroll to position [1577, 0]
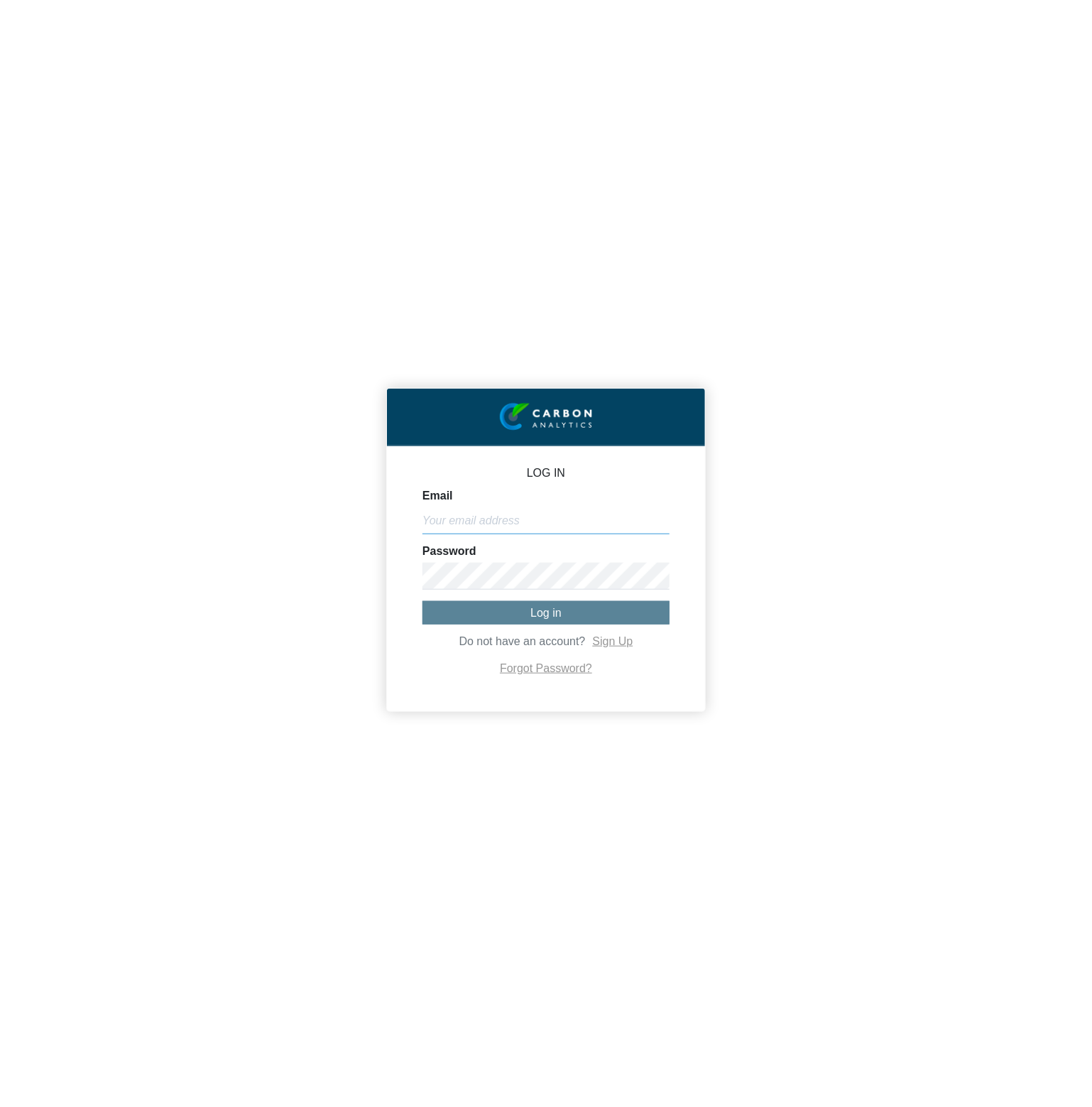
click at [531, 514] on input "Email" at bounding box center [546, 520] width 247 height 27
paste input "[PERSON_NAME][EMAIL_ADDRESS][DOMAIN_NAME]"
type input "[PERSON_NAME][EMAIL_ADDRESS][DOMAIN_NAME]"
click at [552, 615] on span "Log in" at bounding box center [546, 613] width 31 height 12
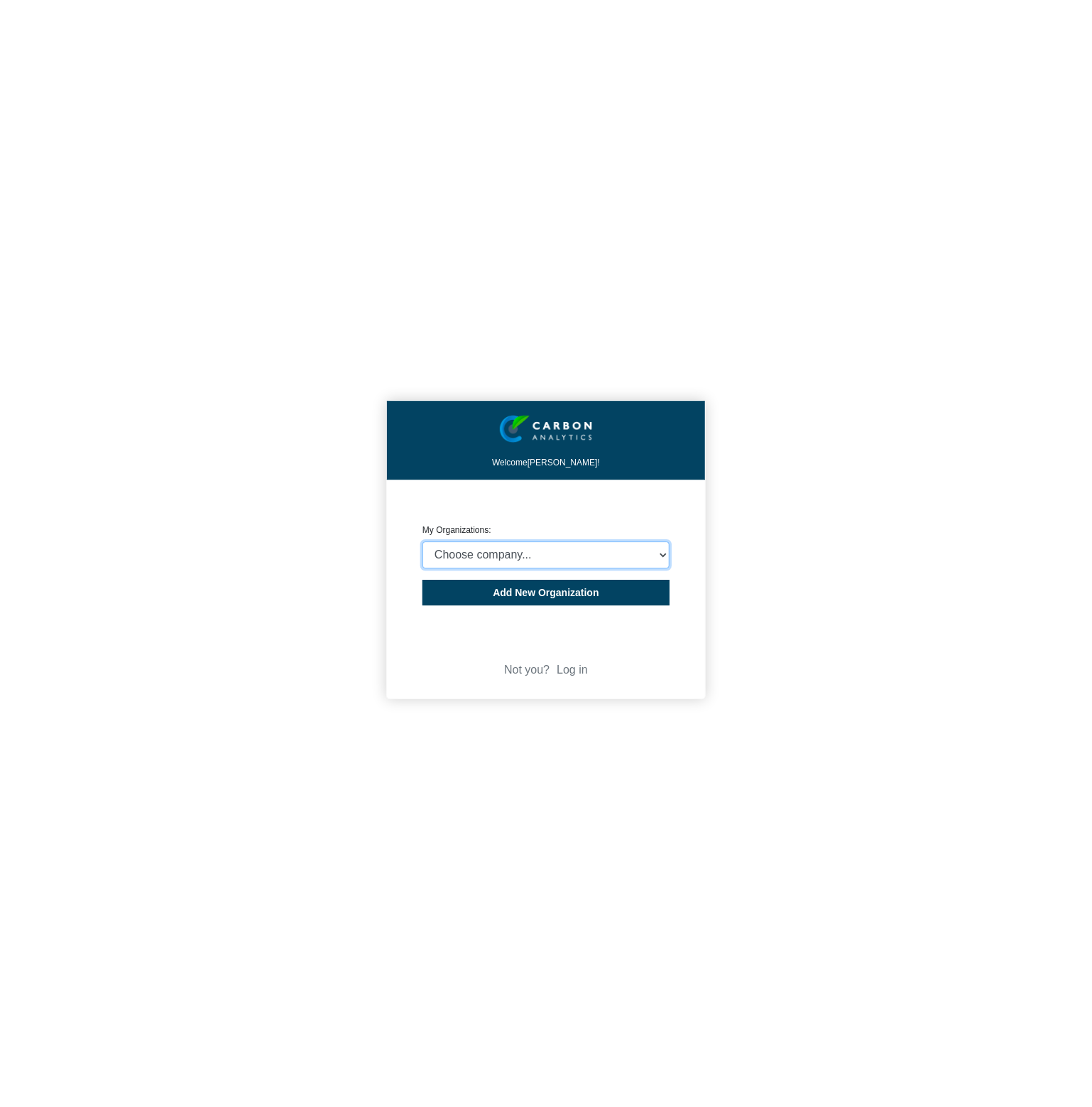
select select "4395646"
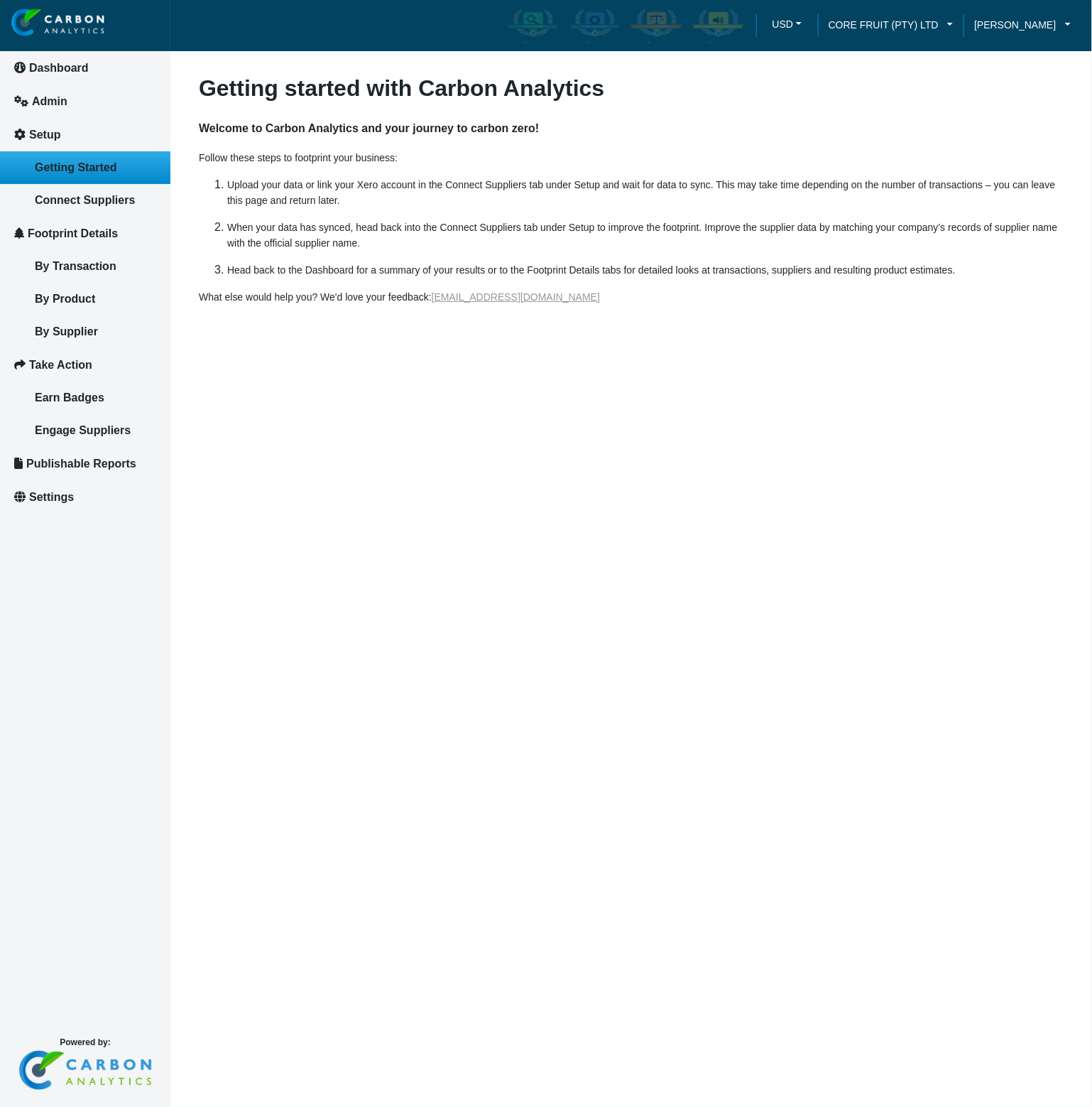
click at [840, 481] on article "Getting started with Carbon Analytics Welcome to Carbon Analytics and your jour…" at bounding box center [631, 553] width 922 height 1107
click at [978, 557] on article "Getting started with Carbon Analytics Welcome to Carbon Analytics and your jour…" at bounding box center [631, 553] width 922 height 1107
click at [113, 206] on link "Connect Suppliers" at bounding box center [85, 200] width 170 height 33
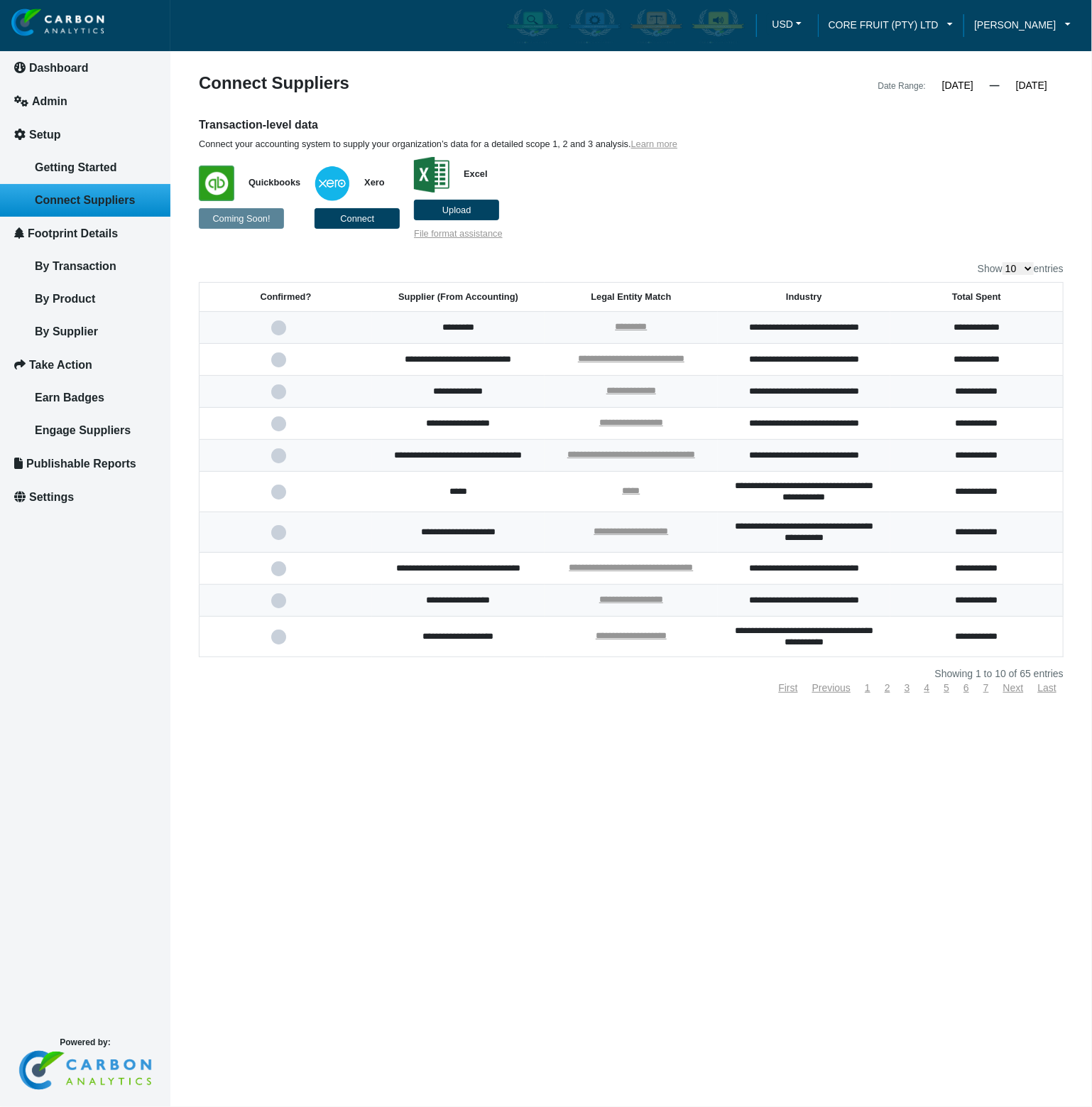
drag, startPoint x: 1013, startPoint y: 270, endPoint x: 1005, endPoint y: 339, distance: 69.5
click at [1005, 339] on div "**********" at bounding box center [631, 477] width 865 height 430
select select "100"
click at [1003, 262] on select "10 25 50 100" at bounding box center [1018, 269] width 31 height 13
